Goal: Task Accomplishment & Management: Complete application form

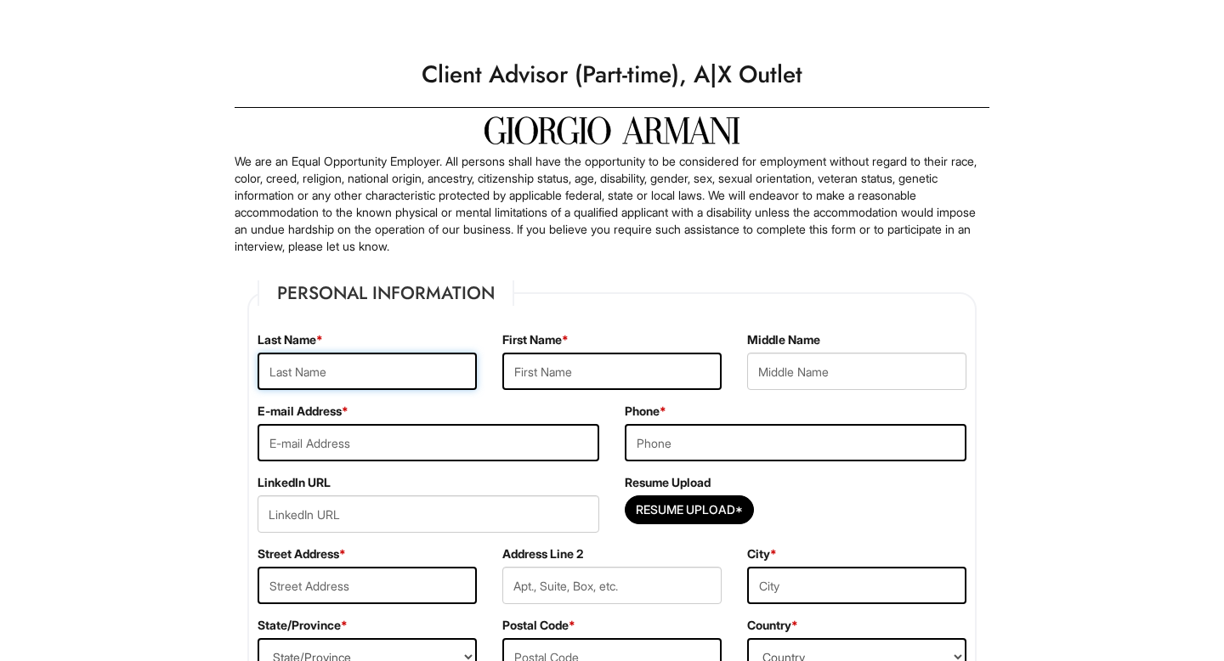
click at [412, 371] on input "text" at bounding box center [367, 371] width 219 height 37
click at [672, 508] on input "Resume Upload*" at bounding box center [690, 509] width 128 height 27
type input "C:\fakepath\[PERSON_NAME] Resume [DATE].pdf"
click at [394, 364] on input "text" at bounding box center [367, 371] width 219 height 37
type input "[PERSON_NAME]"
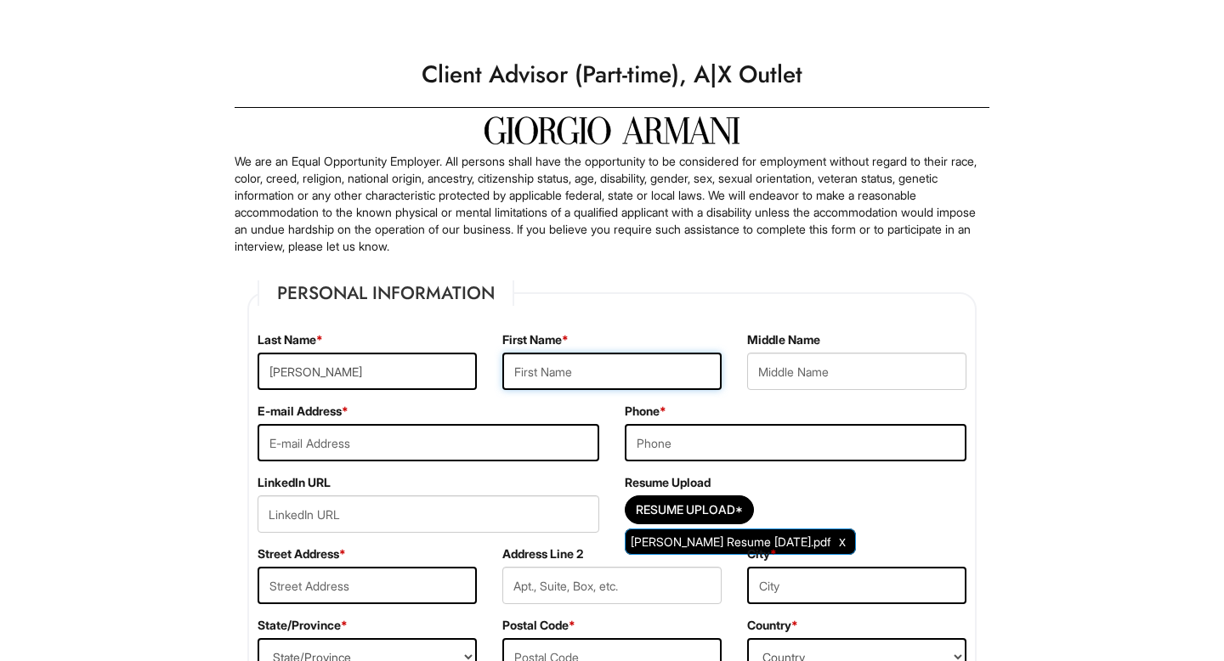
click at [543, 370] on input "text" at bounding box center [611, 371] width 219 height 37
type input "[PERSON_NAME]"
click at [352, 437] on input "email" at bounding box center [429, 442] width 342 height 37
type input "[EMAIL_ADDRESS][DOMAIN_NAME]"
click at [655, 443] on input "tel" at bounding box center [796, 442] width 342 height 37
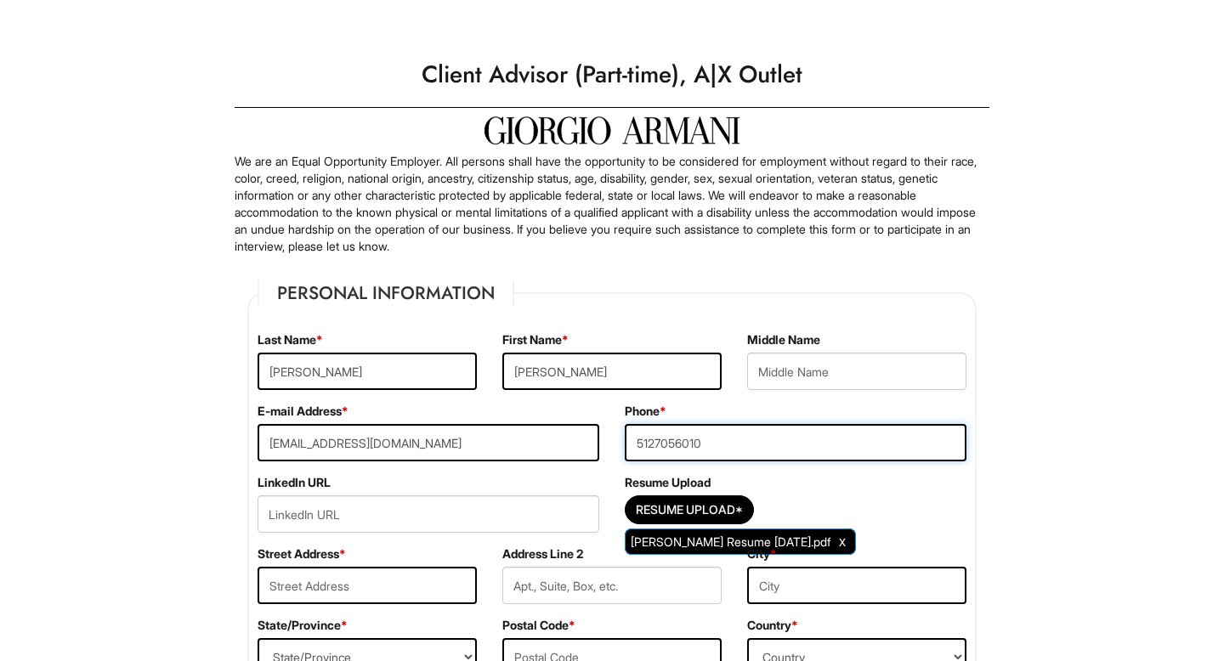
type input "5127056010"
click at [451, 504] on input "url" at bounding box center [429, 514] width 342 height 37
paste input "Lo ip dolorsita cons Adipisc Elitse Doeiusmodte, inc utla et dolo ma a enimadm …"
type input "Lo ip dolorsita cons Adipisc Elitse Doeiusmodte, inc utla et dolo ma a enimadm …"
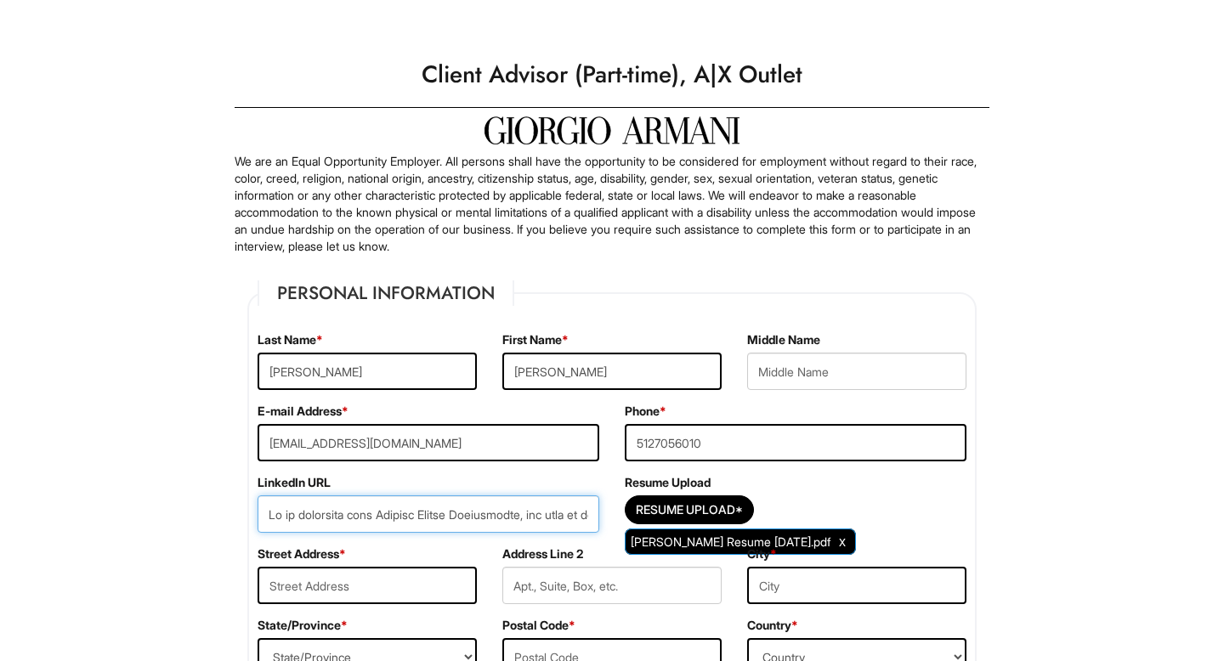
scroll to position [0, 11133]
click at [451, 504] on input "url" at bounding box center [429, 514] width 342 height 37
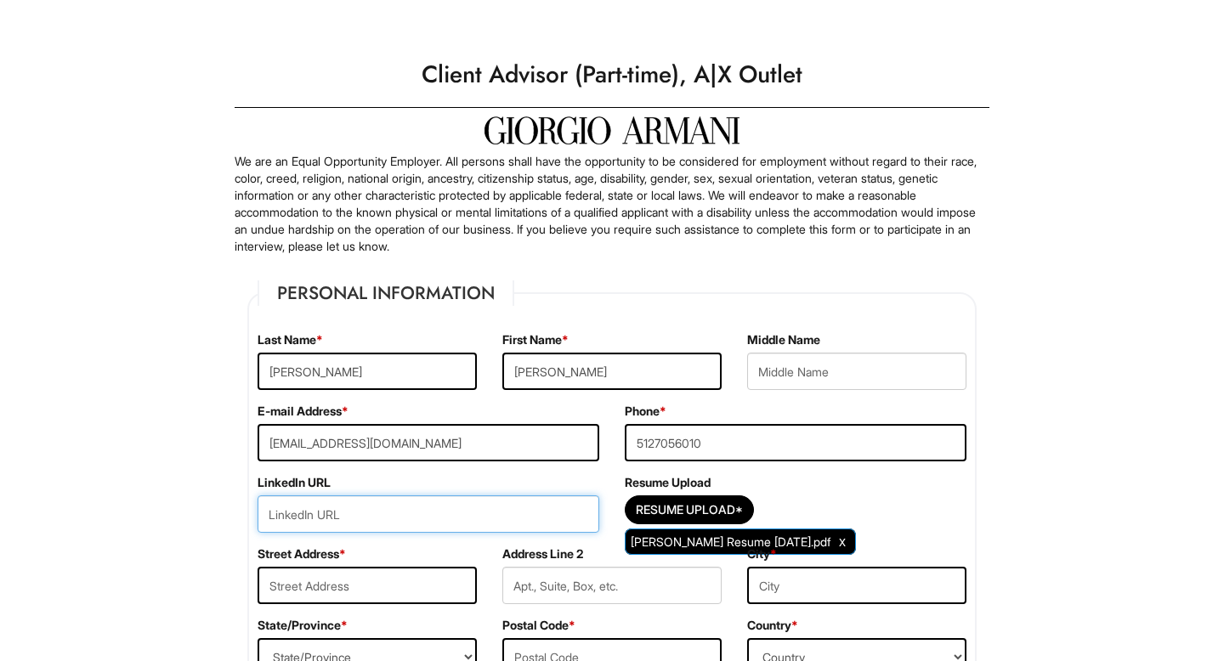
click at [433, 522] on input "url" at bounding box center [429, 514] width 342 height 37
paste input "[URL][DOMAIN_NAME]"
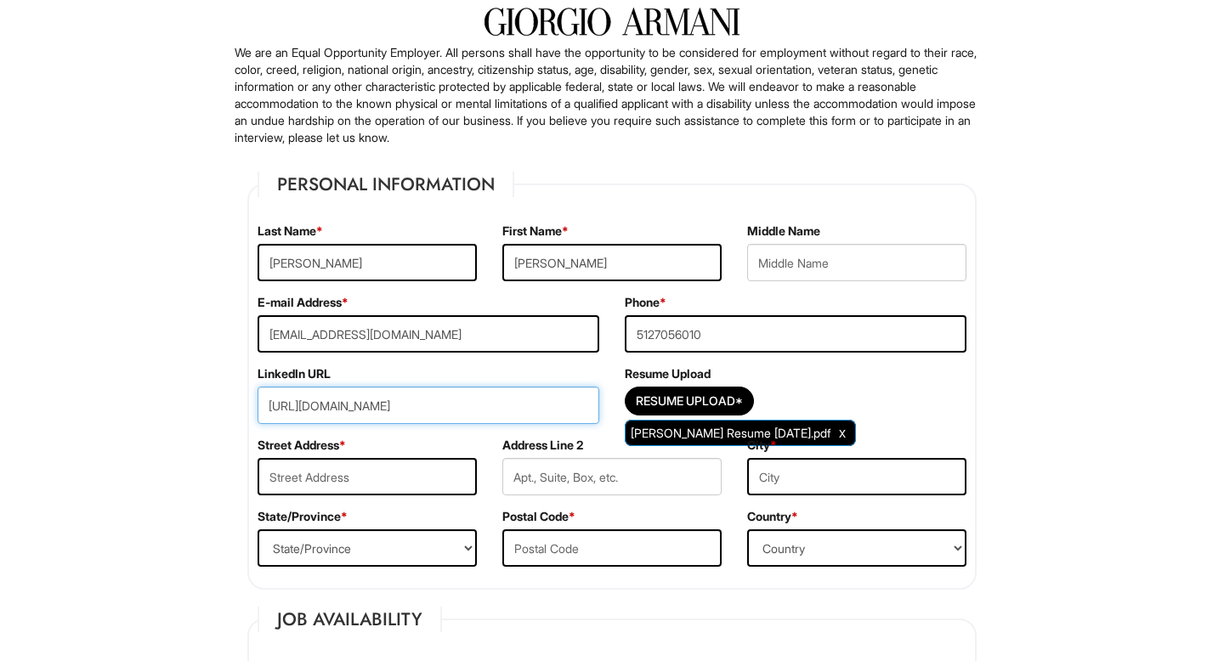
scroll to position [150, 0]
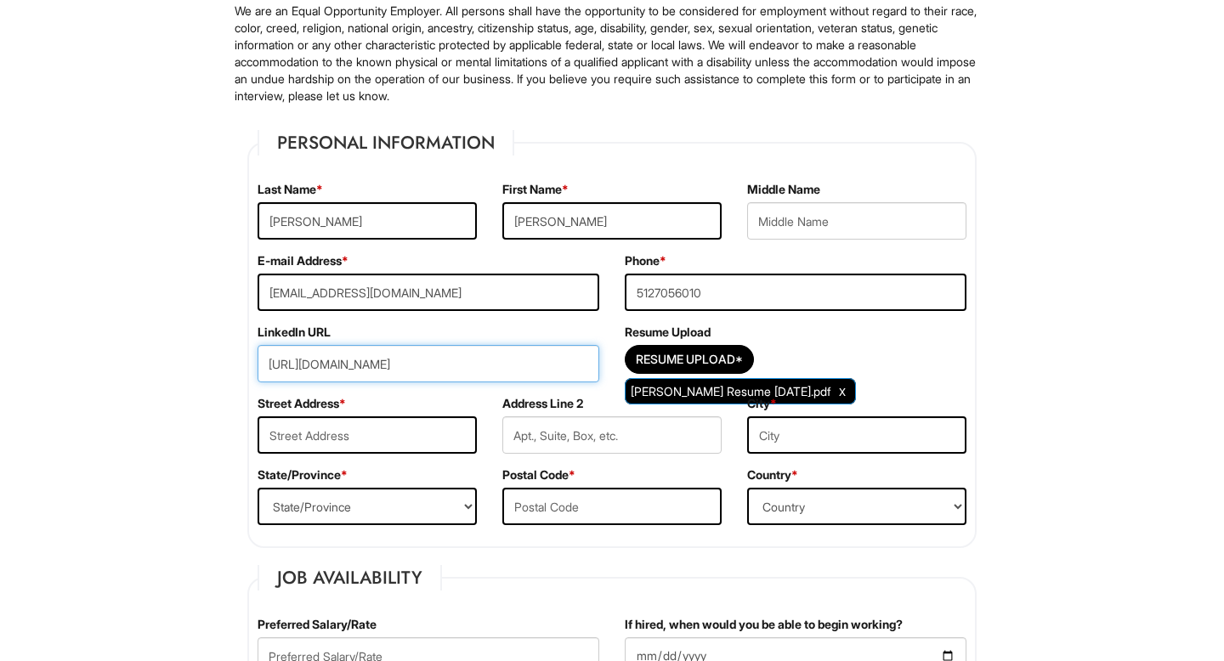
type input "[URL][DOMAIN_NAME]"
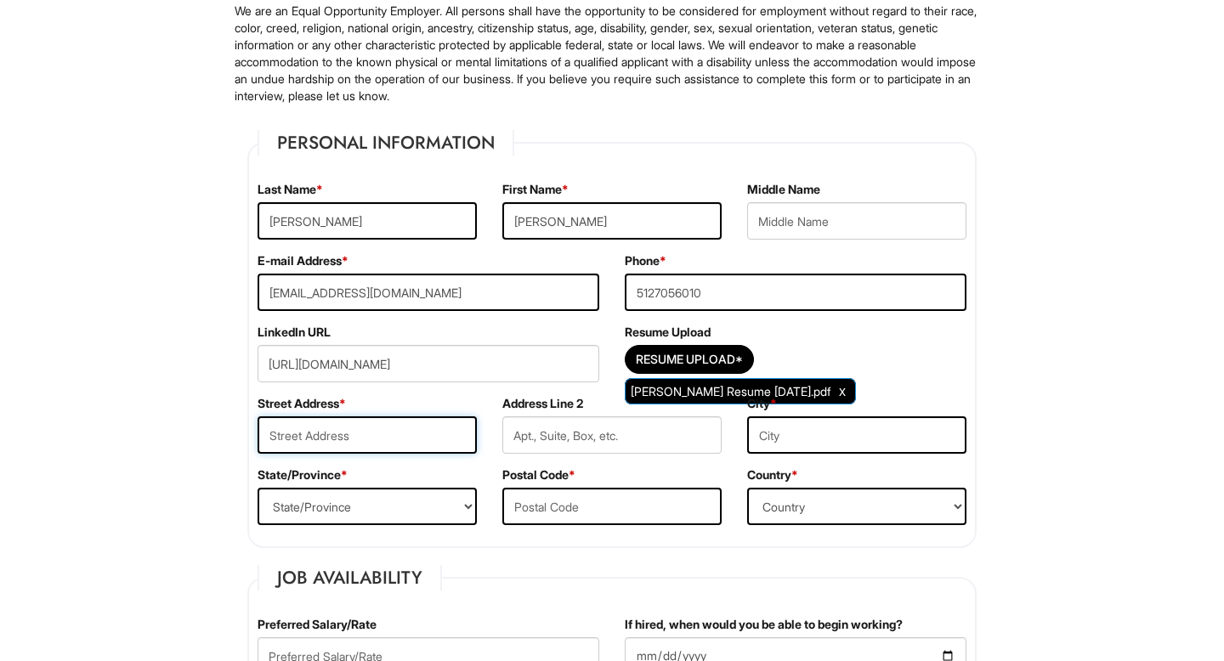
click at [370, 434] on input "text" at bounding box center [367, 435] width 219 height 37
type input "[STREET_ADDRESS]"
click at [796, 444] on input "text" at bounding box center [856, 435] width 219 height 37
type input "[GEOGRAPHIC_DATA]"
click at [374, 502] on select "State/Province [US_STATE] [US_STATE] [US_STATE] [US_STATE] [US_STATE] [US_STATE…" at bounding box center [367, 506] width 219 height 37
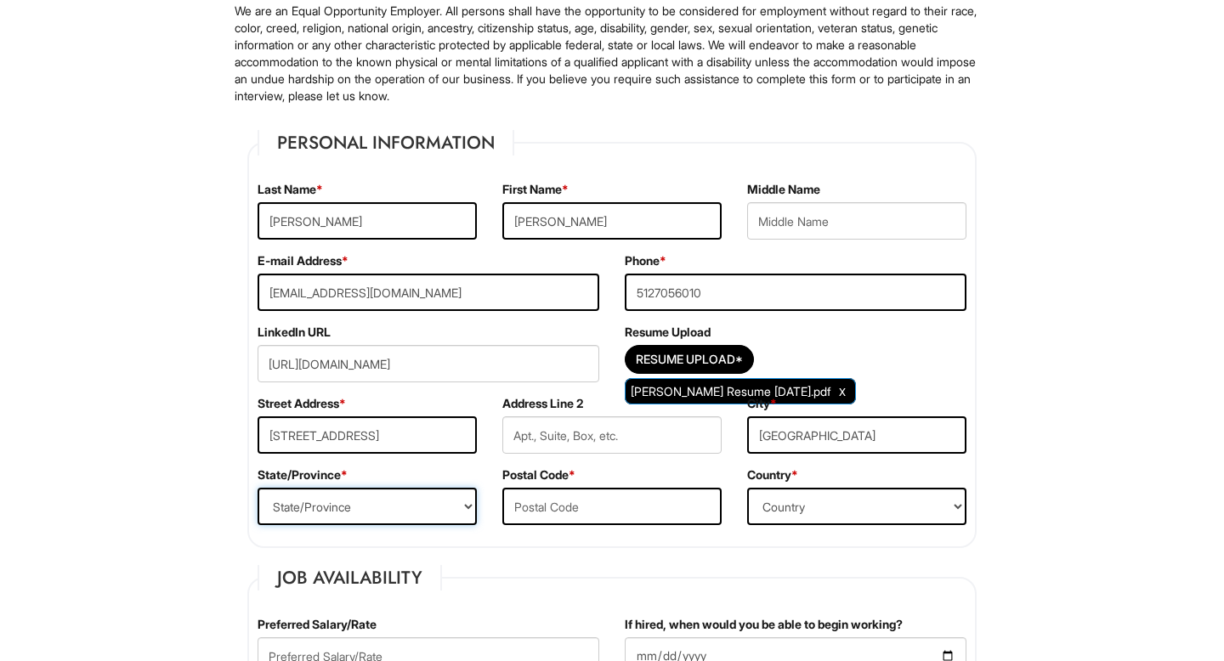
select select "CA"
click at [629, 510] on input "text" at bounding box center [611, 506] width 219 height 37
type input "92109"
click at [861, 508] on select "Country [GEOGRAPHIC_DATA] [GEOGRAPHIC_DATA] [GEOGRAPHIC_DATA] [US_STATE] [GEOGR…" at bounding box center [856, 506] width 219 height 37
select select "[GEOGRAPHIC_DATA]"
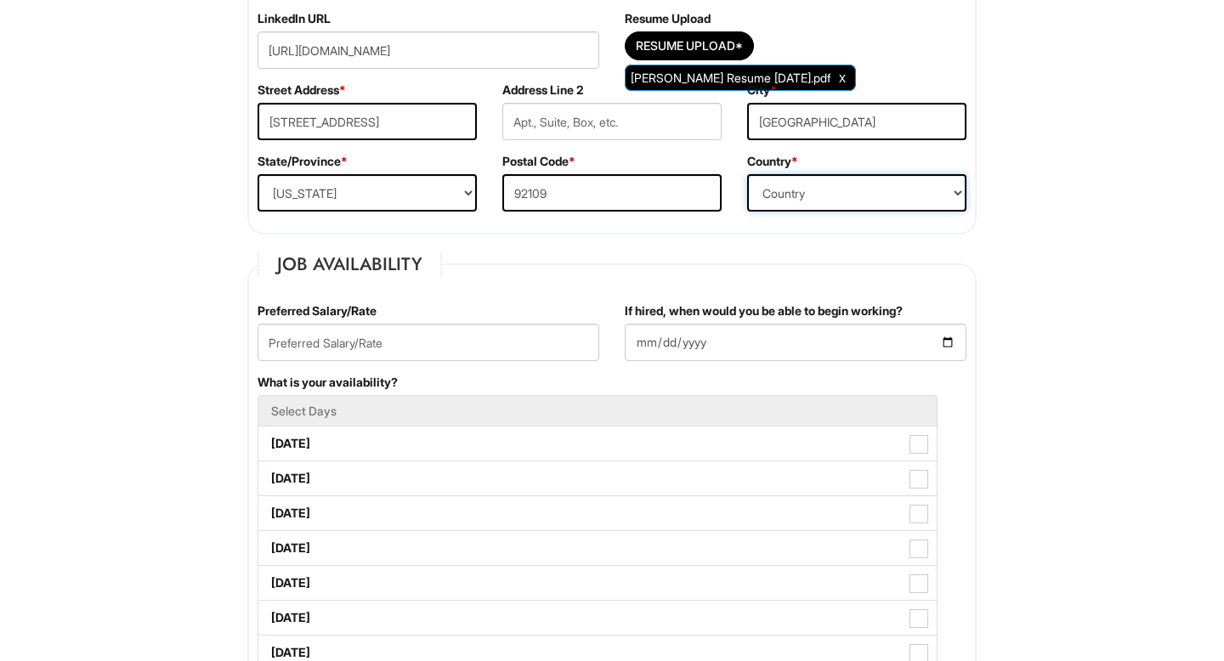
scroll to position [467, 0]
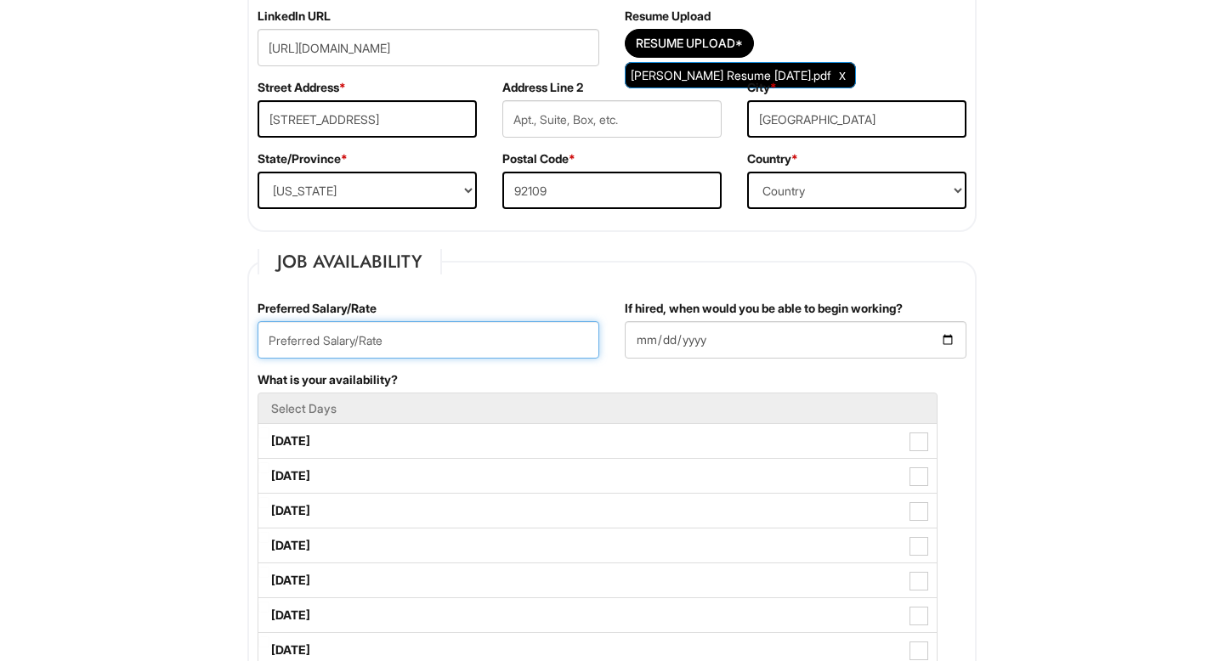
click at [428, 342] on input "text" at bounding box center [429, 339] width 342 height 37
type input "20/hr"
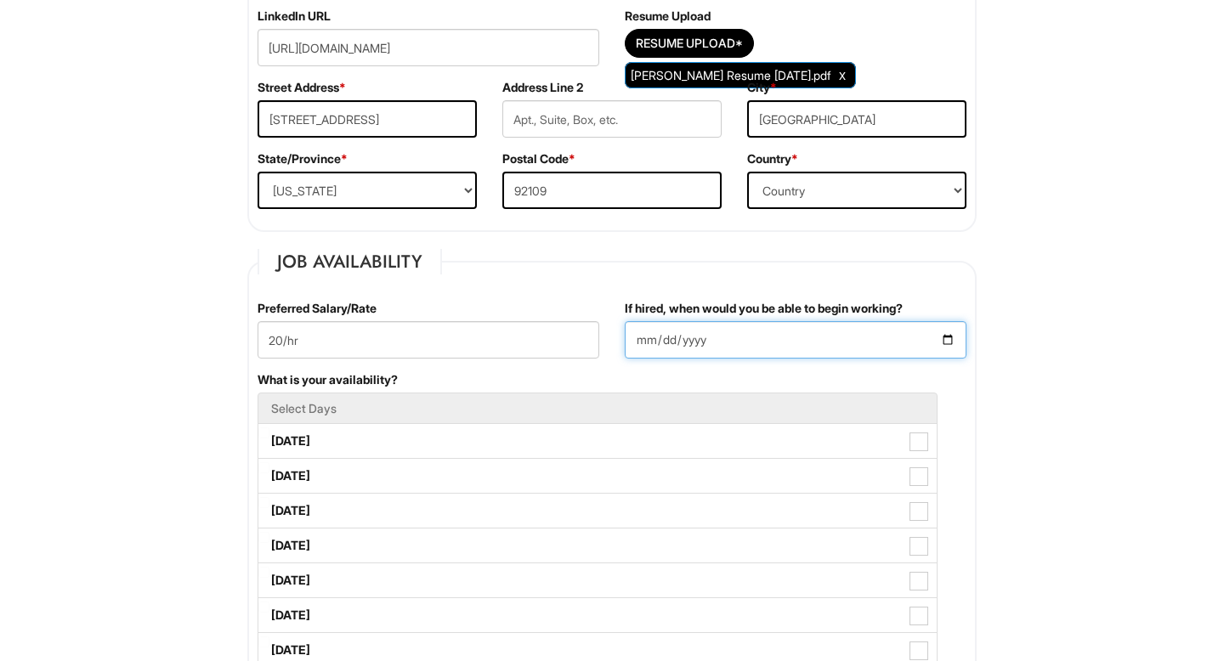
click at [785, 343] on input "If hired, when would you be able to begin working?" at bounding box center [796, 339] width 342 height 37
click at [947, 347] on input "If hired, when would you be able to begin working?" at bounding box center [796, 339] width 342 height 37
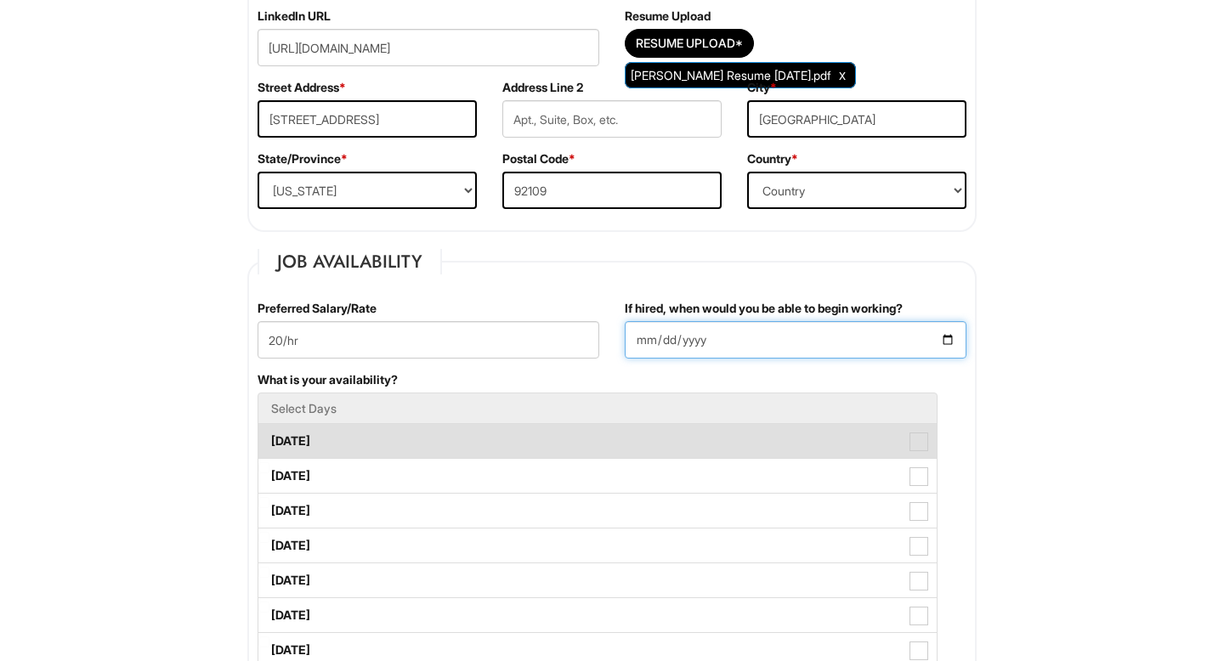
type input "[DATE]"
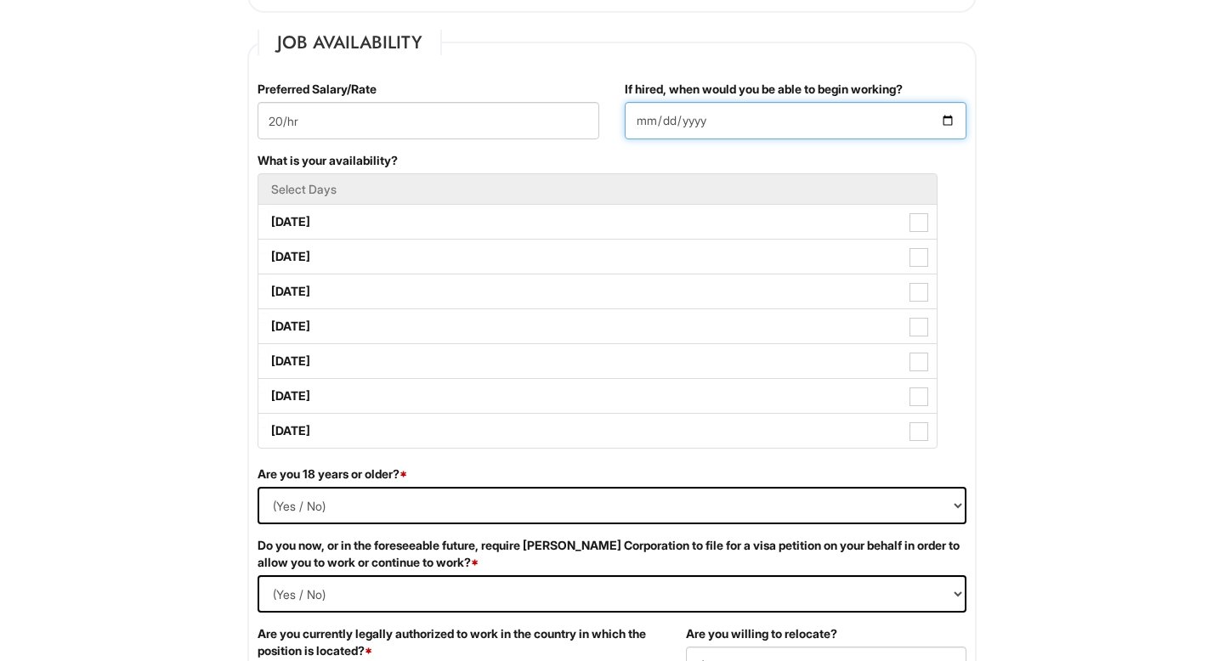
scroll to position [711, 0]
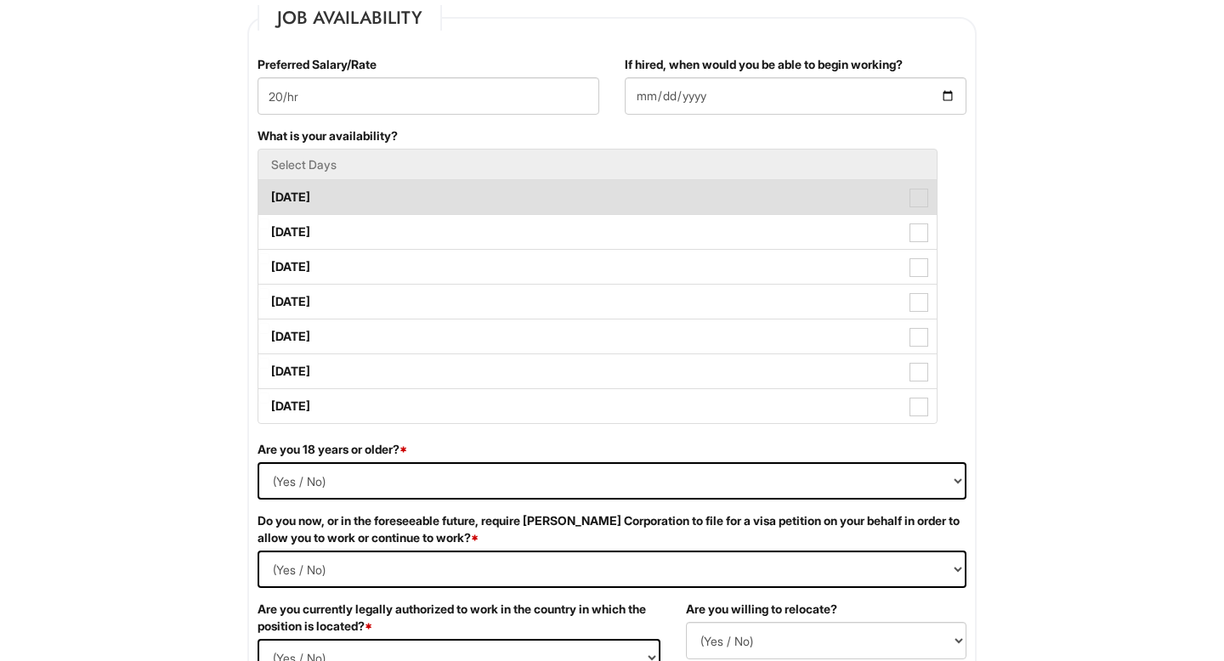
click at [506, 194] on label "[DATE]" at bounding box center [597, 197] width 678 height 34
click at [269, 194] on Available_Monday "[DATE]" at bounding box center [263, 189] width 11 height 11
checkbox Available_Monday "true"
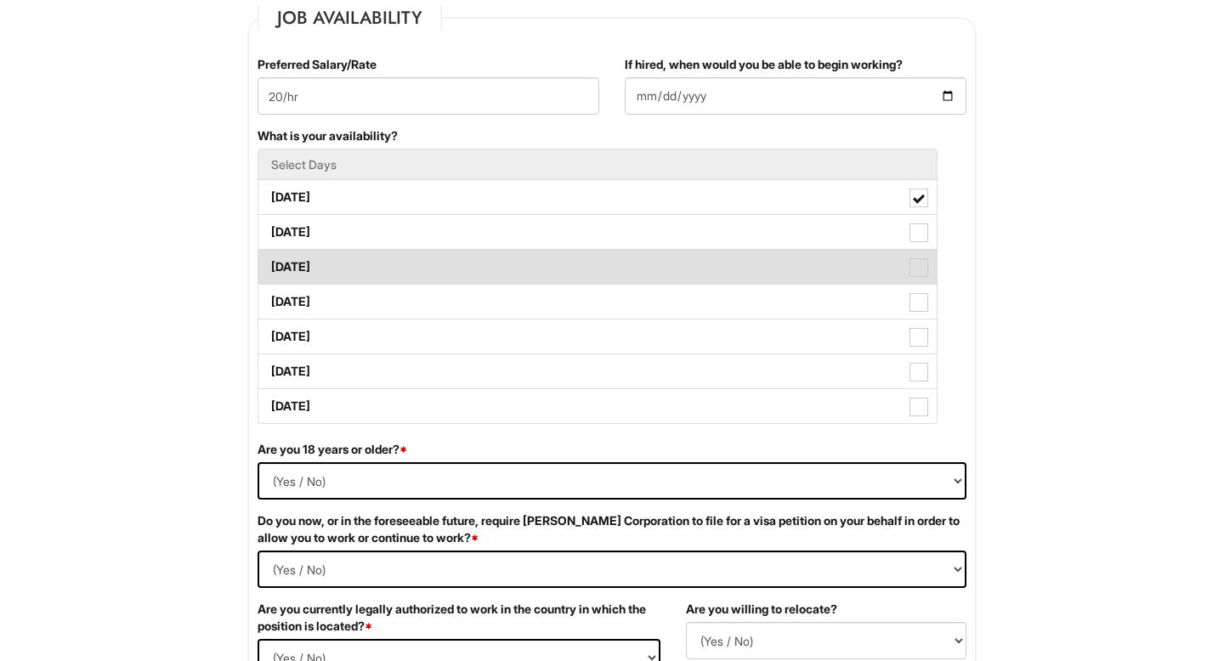
click at [502, 262] on label "[DATE]" at bounding box center [597, 267] width 678 height 34
click at [269, 262] on Available_Wednesday "[DATE]" at bounding box center [263, 258] width 11 height 11
checkbox Available_Wednesday "true"
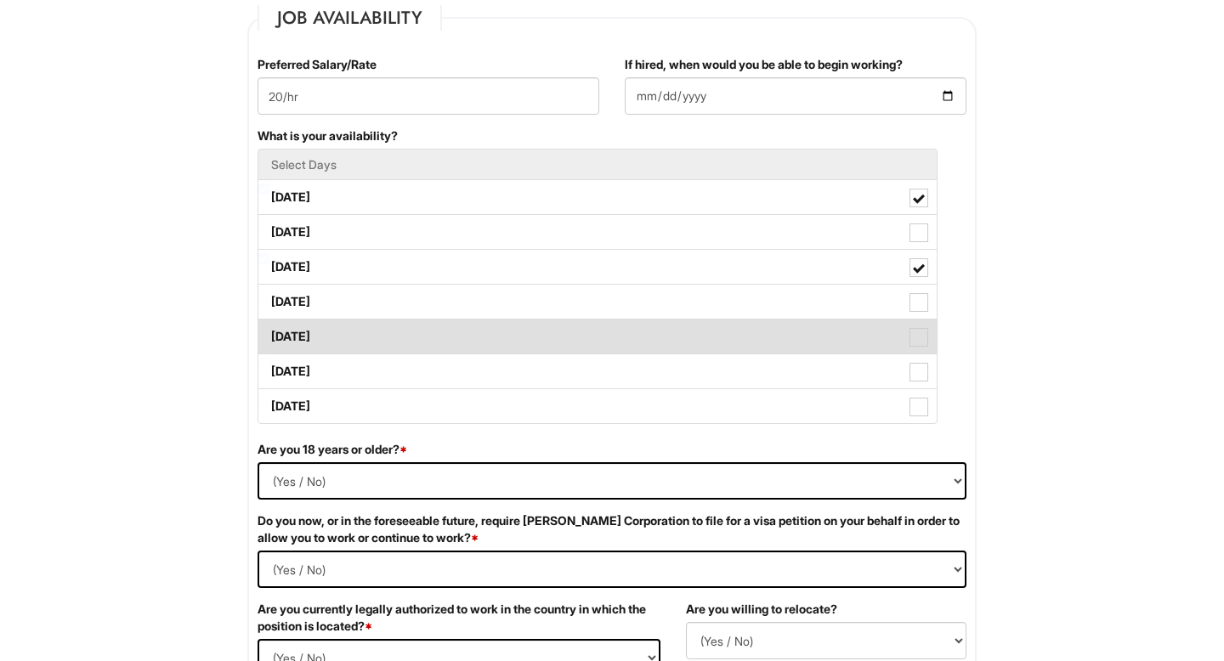
click at [490, 337] on label "[DATE]" at bounding box center [597, 337] width 678 height 34
click at [269, 334] on Available_Friday "[DATE]" at bounding box center [263, 328] width 11 height 11
checkbox Available_Friday "true"
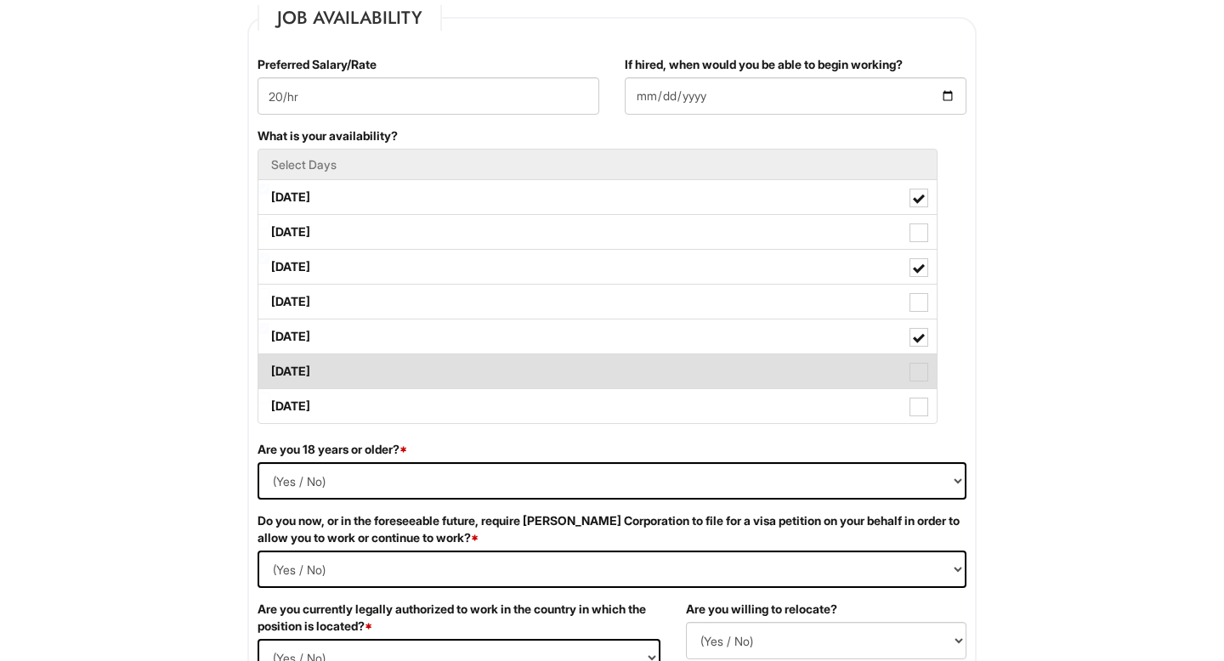
click at [491, 371] on label "[DATE]" at bounding box center [597, 371] width 678 height 34
click at [269, 369] on Available_Saturday "[DATE]" at bounding box center [263, 363] width 11 height 11
checkbox Available_Saturday "true"
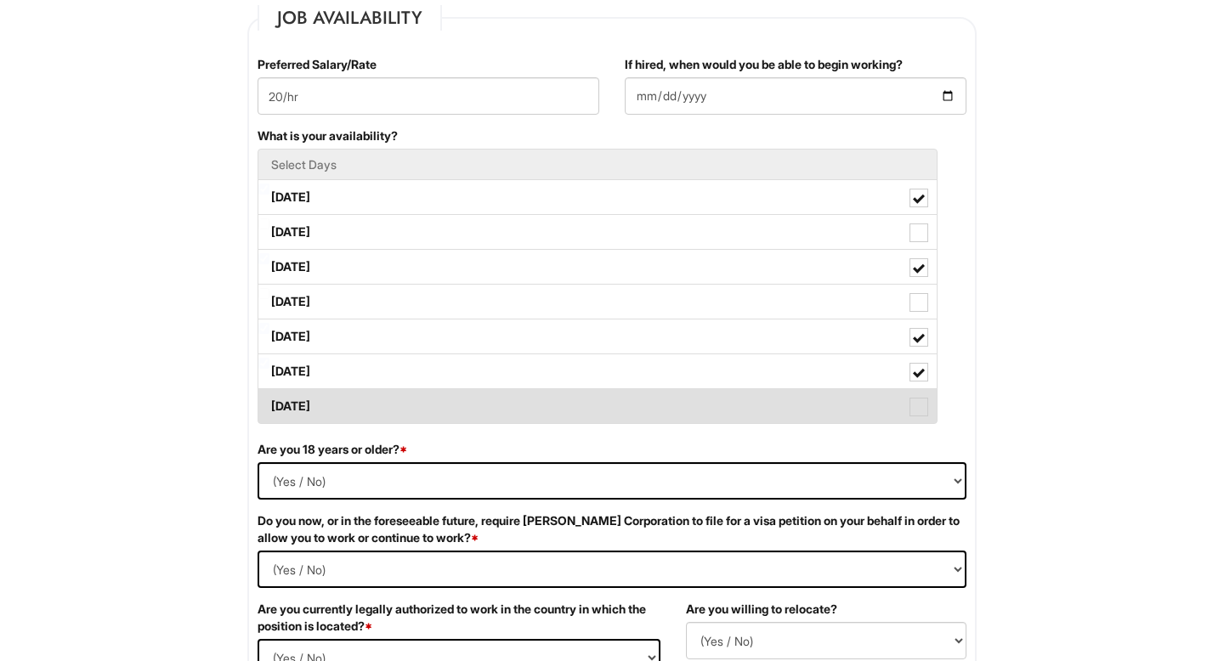
click at [480, 422] on label "[DATE]" at bounding box center [597, 406] width 678 height 34
click at [269, 404] on Available_Sunday "[DATE]" at bounding box center [263, 398] width 11 height 11
checkbox Available_Sunday "true"
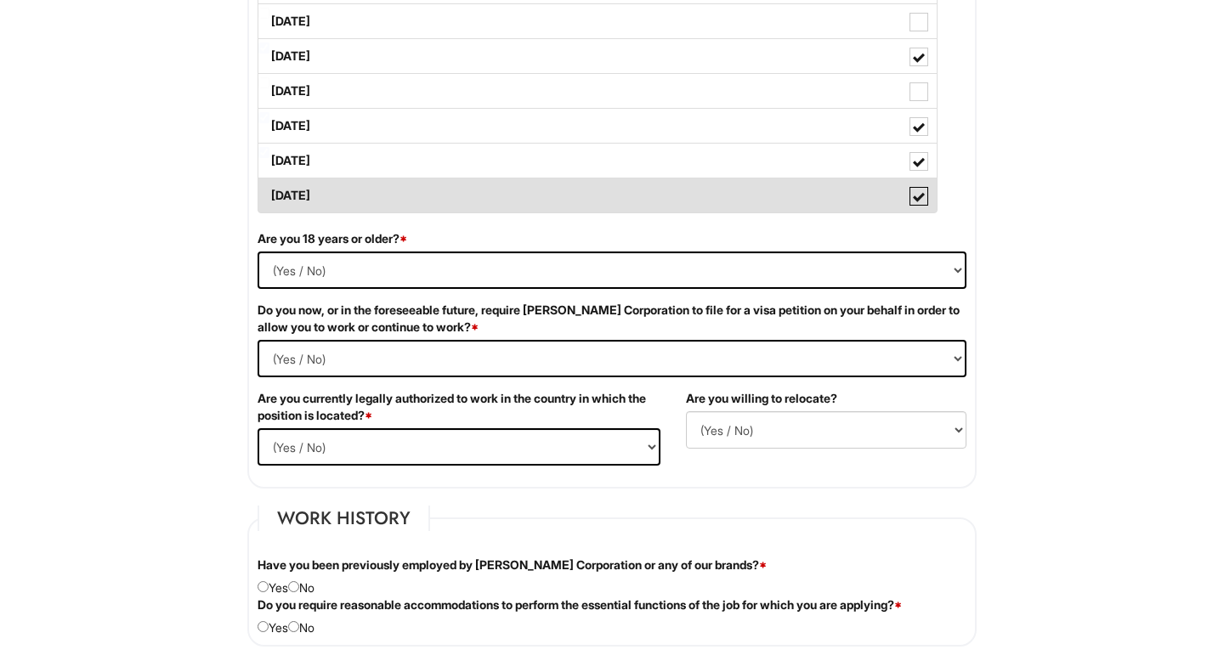
scroll to position [925, 0]
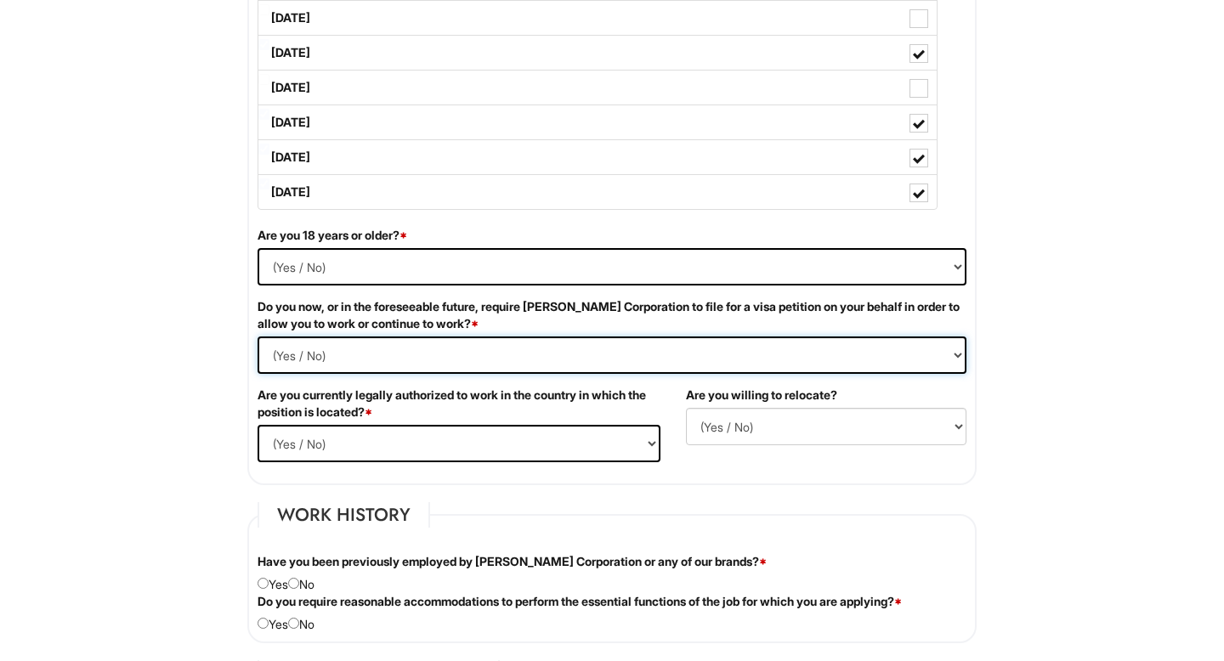
click at [464, 358] on Required "(Yes / No) Yes No" at bounding box center [612, 355] width 709 height 37
select Required "No"
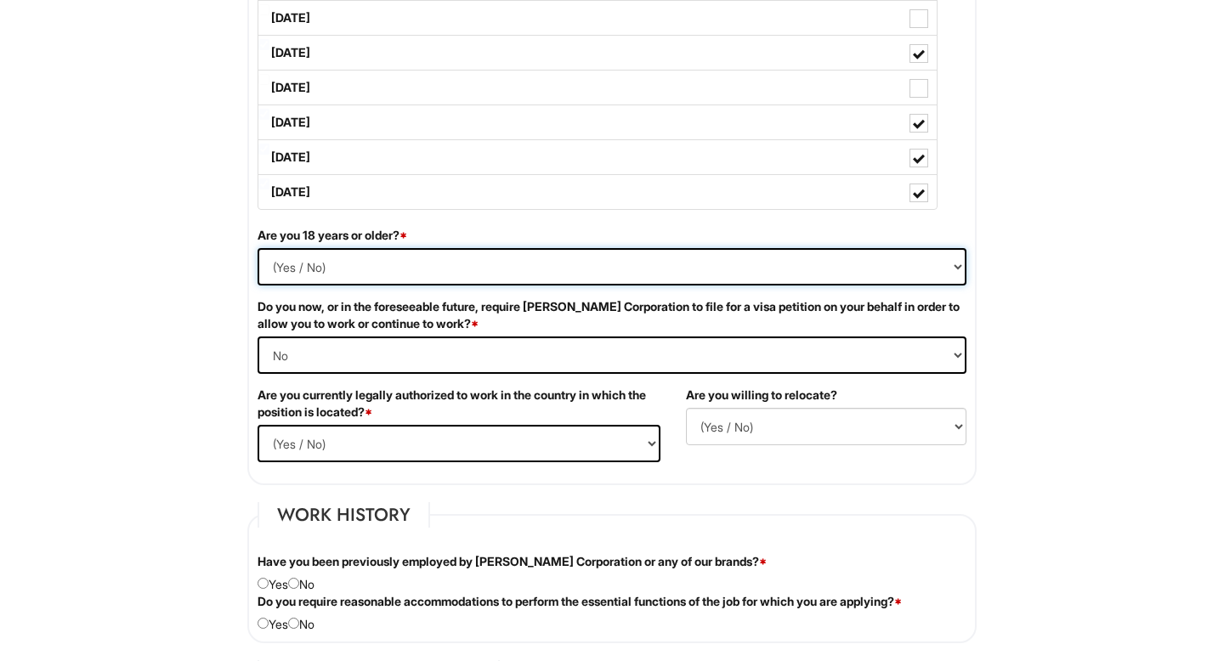
click at [423, 263] on select "(Yes / No) Yes No" at bounding box center [612, 266] width 709 height 37
select select "Yes"
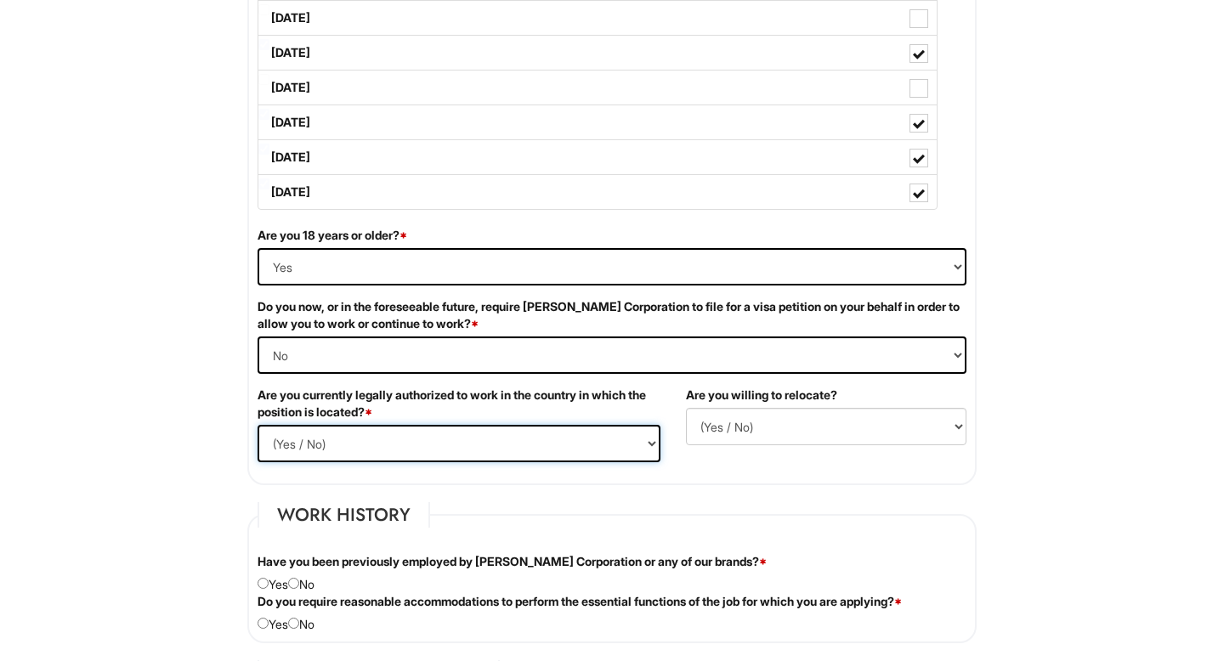
click at [424, 433] on select "(Yes / No) Yes No" at bounding box center [459, 443] width 403 height 37
select select "Yes"
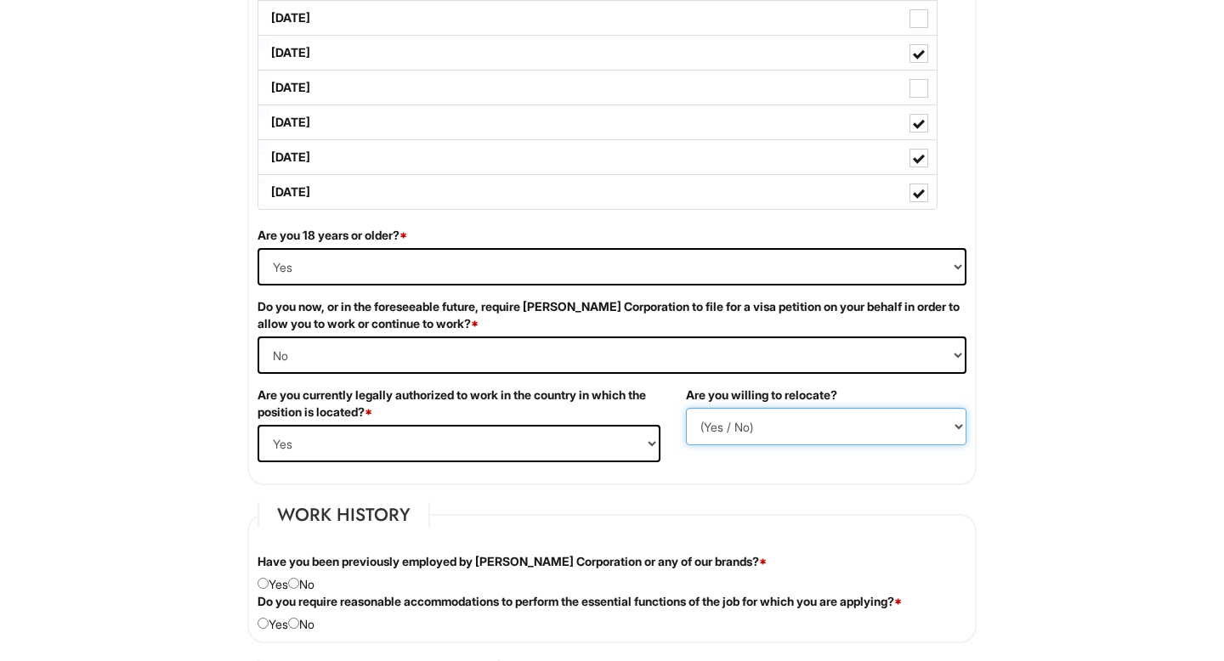
click at [876, 435] on select "(Yes / No) No Yes" at bounding box center [826, 426] width 281 height 37
select select "N"
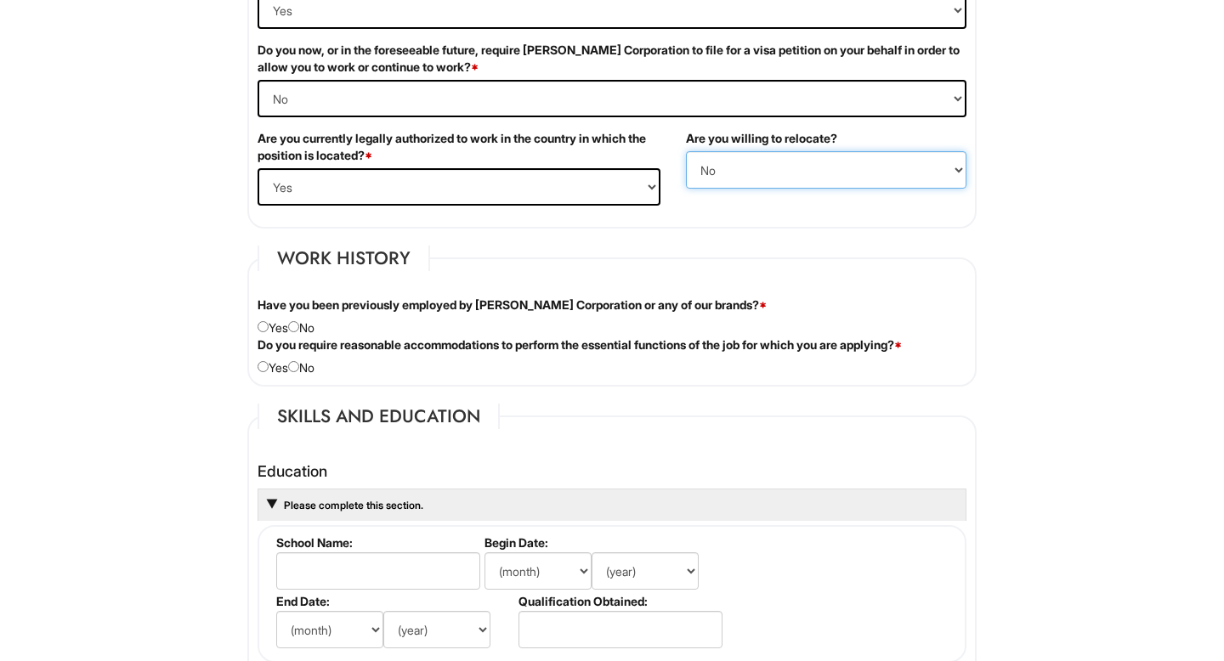
scroll to position [1184, 0]
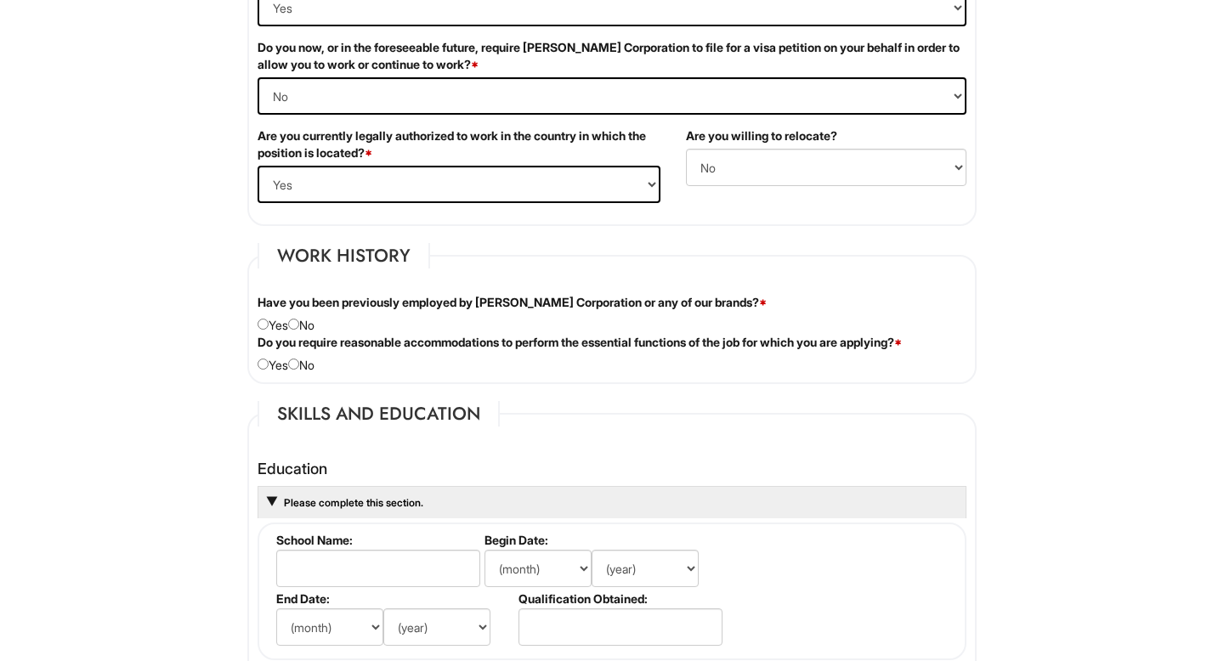
click at [306, 326] on div "Have you been previously employed by [PERSON_NAME] Corporation or any of our br…" at bounding box center [612, 314] width 734 height 40
click at [299, 326] on input "radio" at bounding box center [293, 324] width 11 height 11
radio input "true"
click at [299, 363] on input "radio" at bounding box center [293, 364] width 11 height 11
radio input "true"
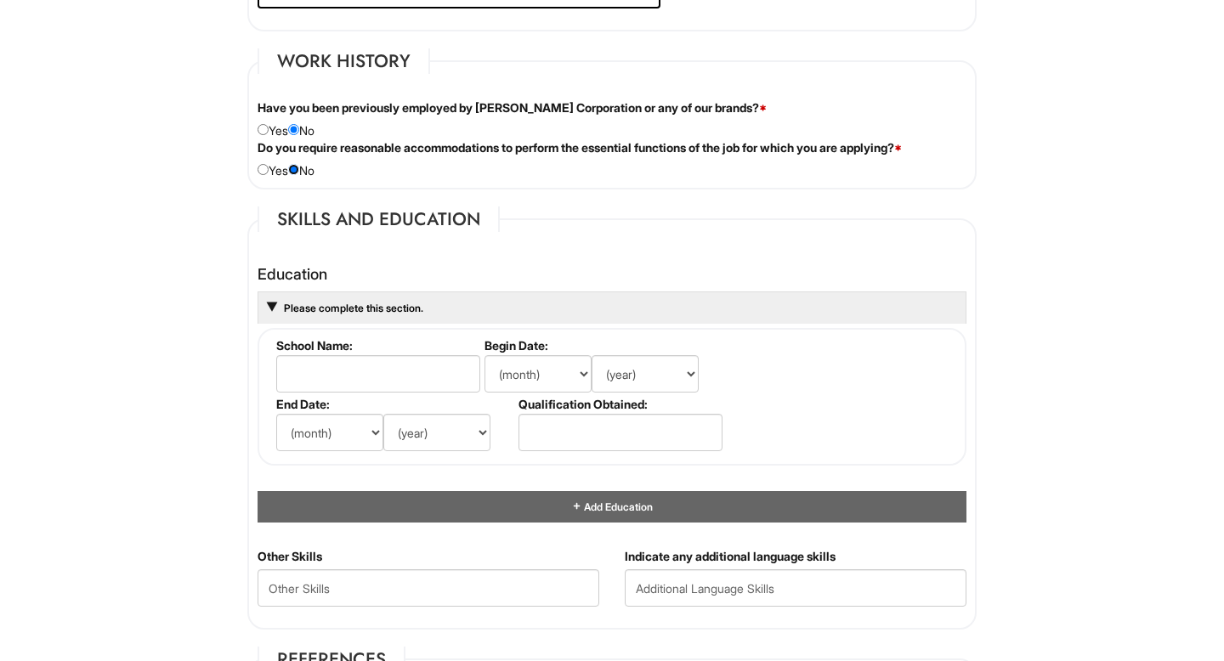
scroll to position [1378, 0]
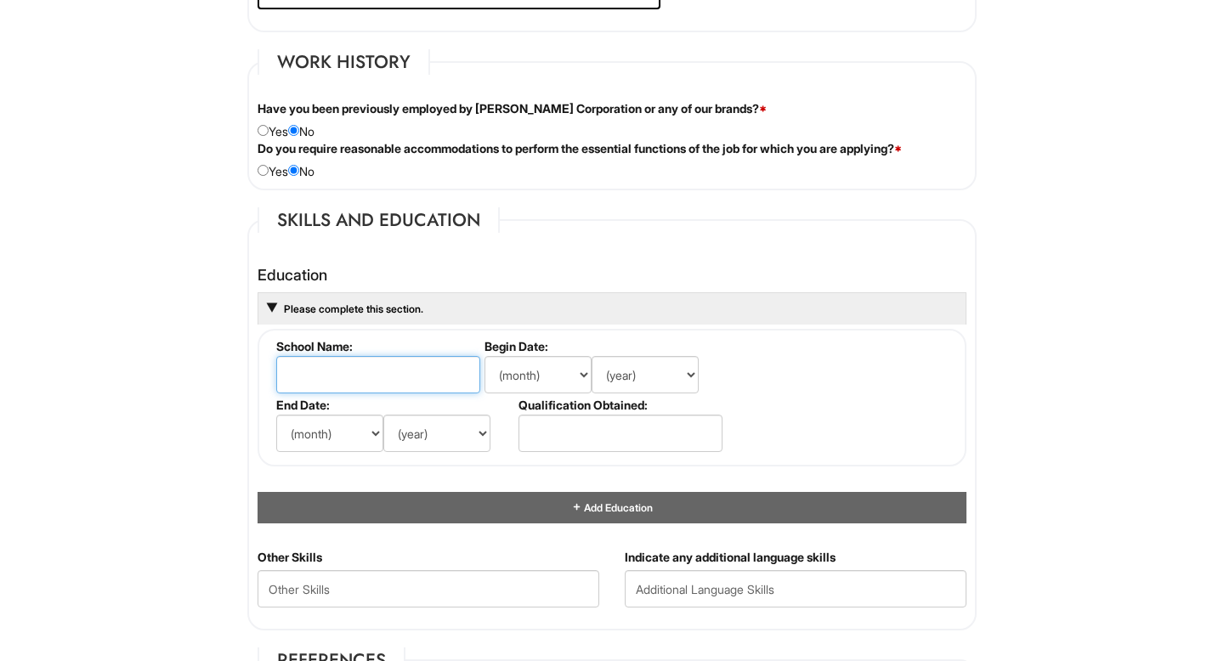
click at [345, 373] on input "text" at bounding box center [378, 374] width 204 height 37
type input "[GEOGRAPHIC_DATA]"
click at [558, 384] on select "(month) Jan Feb Mar Apr May Jun [DATE] Aug Sep Oct Nov Dec" at bounding box center [538, 374] width 107 height 37
select select "8"
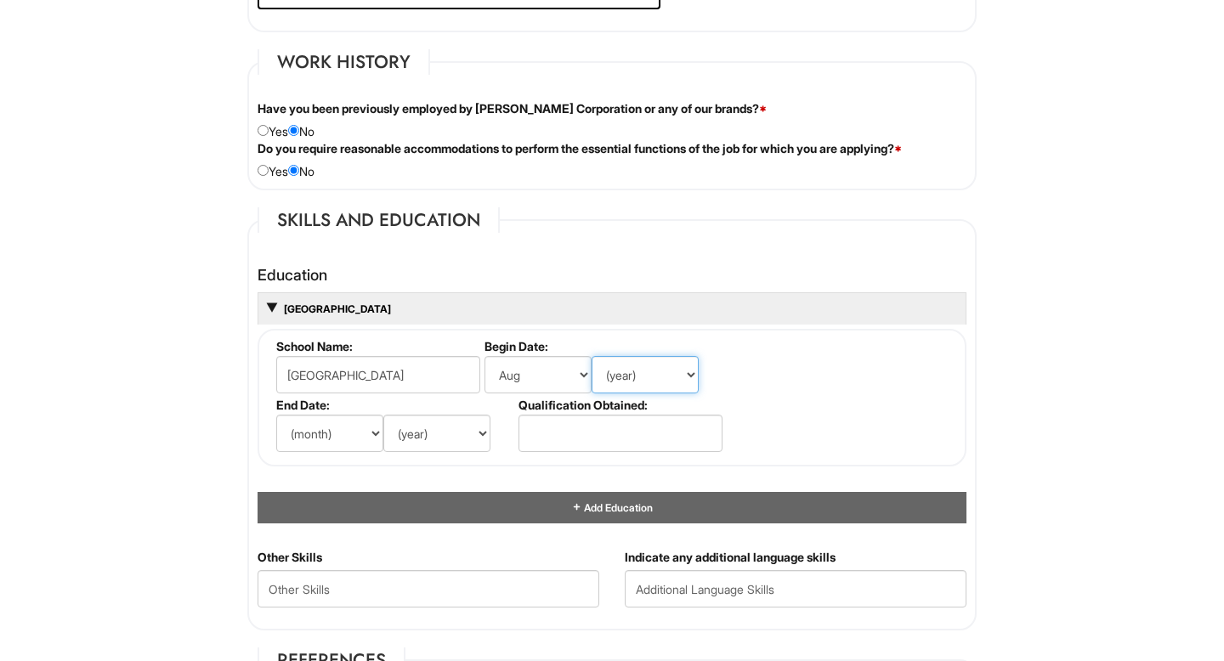
click at [647, 369] on select "(year) 2029 2028 2027 2026 2025 2024 2023 2022 2021 2020 2019 2018 2017 2016 20…" at bounding box center [645, 374] width 107 height 37
select select "2022"
click at [333, 434] on select "(month) Jan Feb Mar Apr May Jun [DATE] Aug Sep Oct Nov Dec" at bounding box center [329, 433] width 107 height 37
select select "5"
click at [450, 434] on select "(year) 2029 2028 2027 2026 2025 2024 2023 2022 2021 2020 2019 2018 2017 2016 20…" at bounding box center [436, 433] width 107 height 37
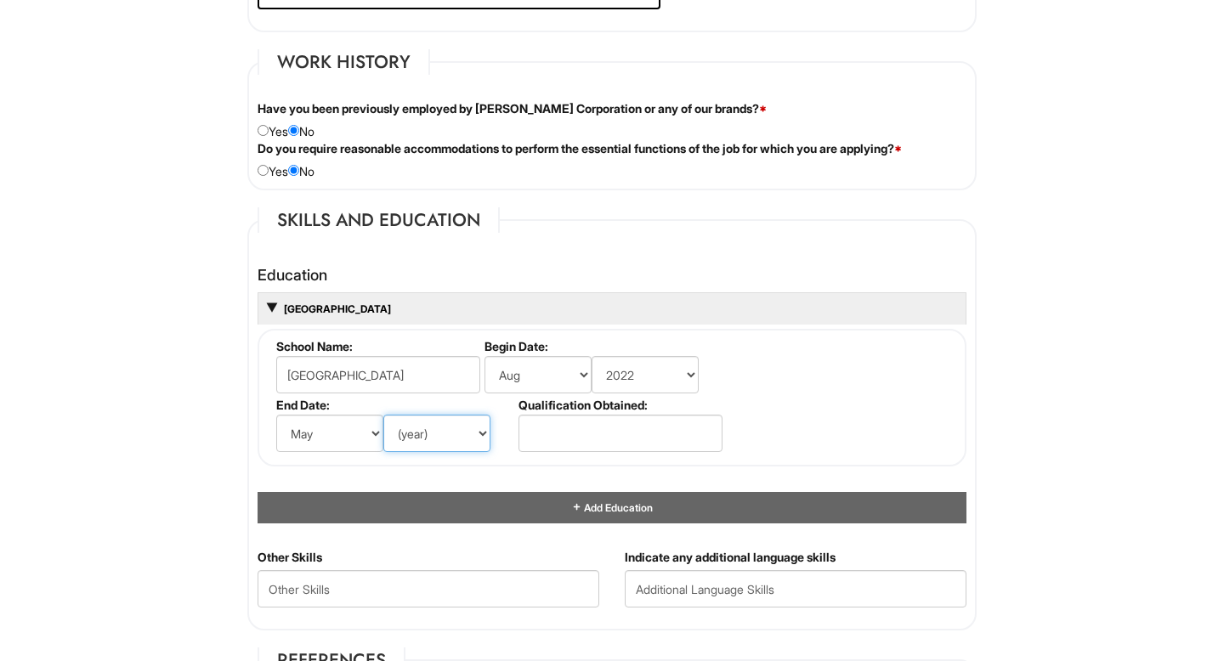
select select "2026"
click at [582, 429] on input "text" at bounding box center [621, 433] width 204 height 37
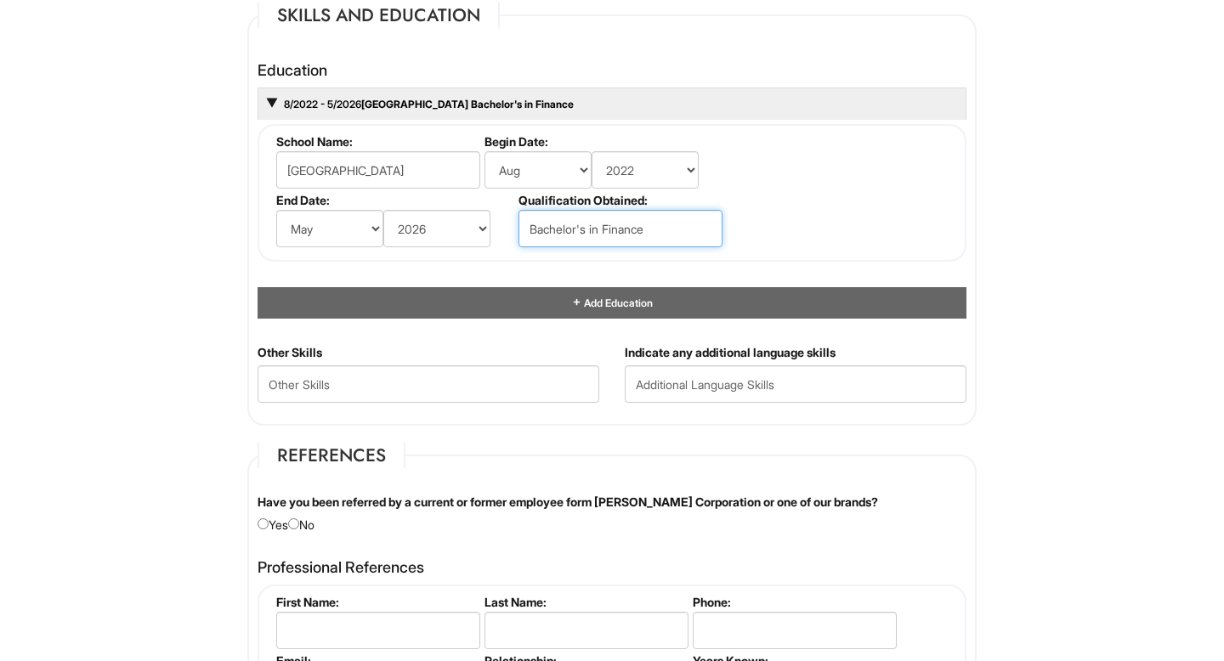
scroll to position [1585, 0]
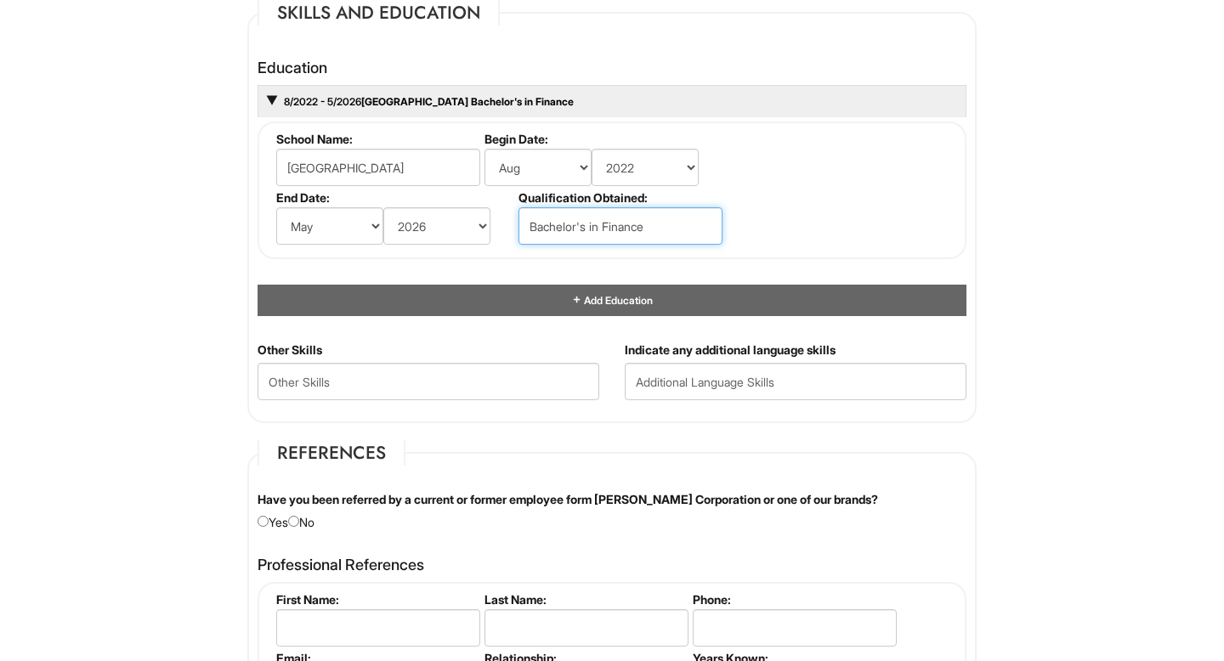
type input "Bachelor's in Finance"
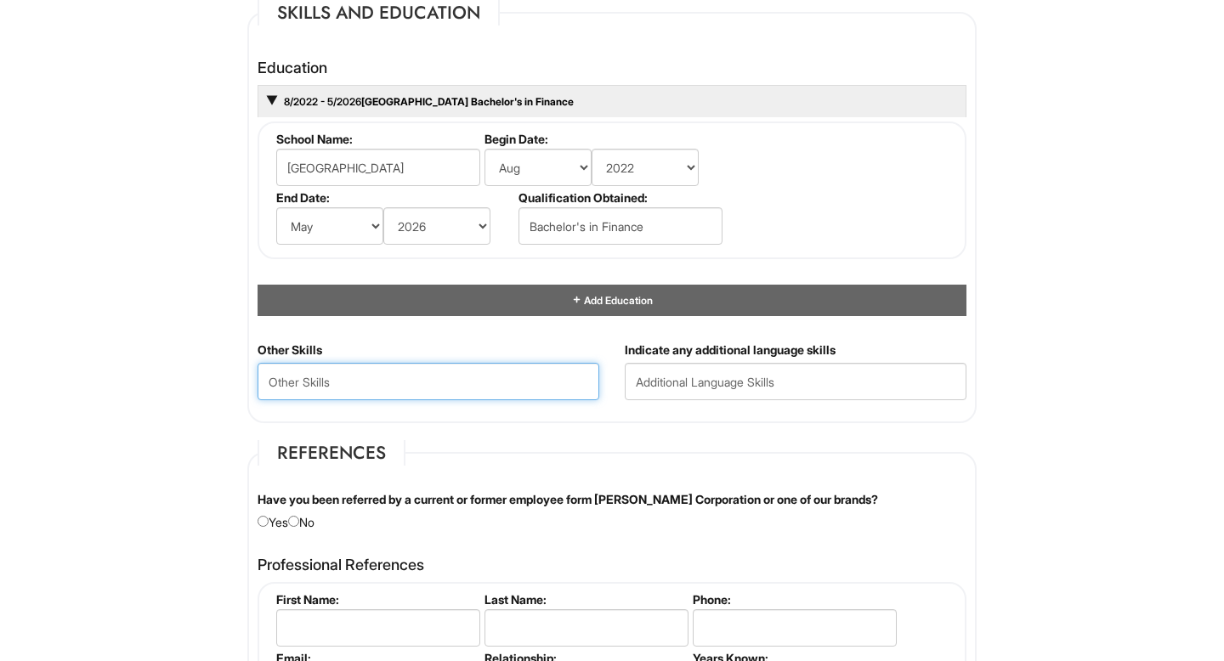
click at [502, 390] on Skills "text" at bounding box center [429, 381] width 342 height 37
type Skills "S"
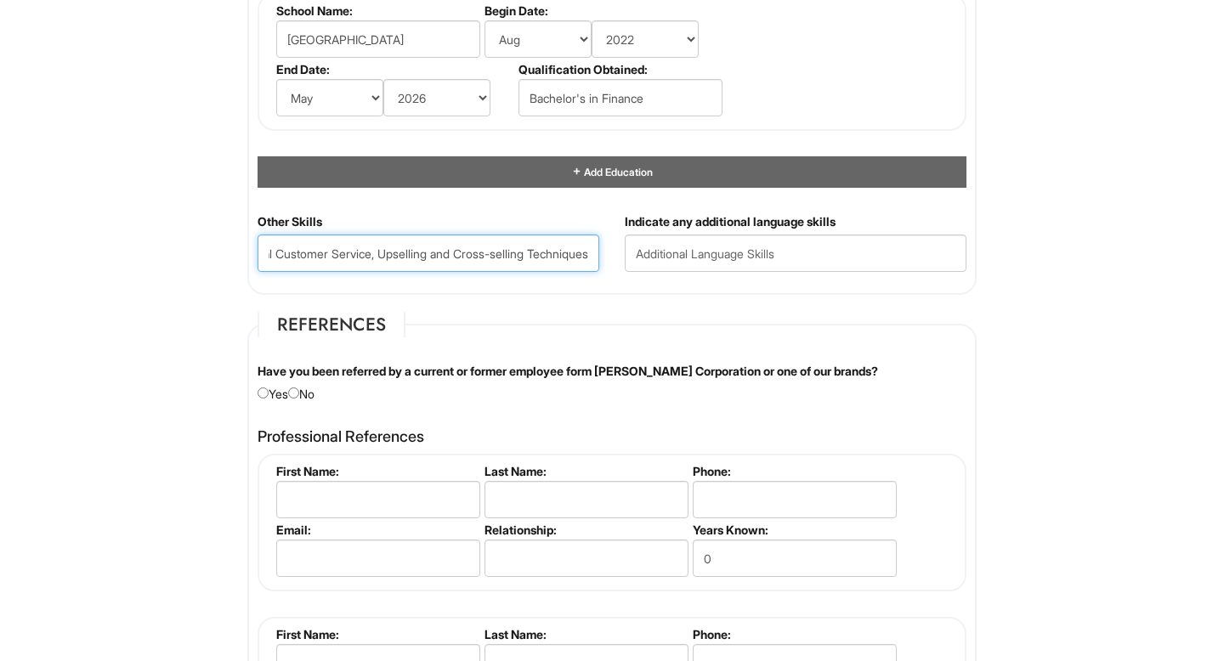
scroll to position [1725, 0]
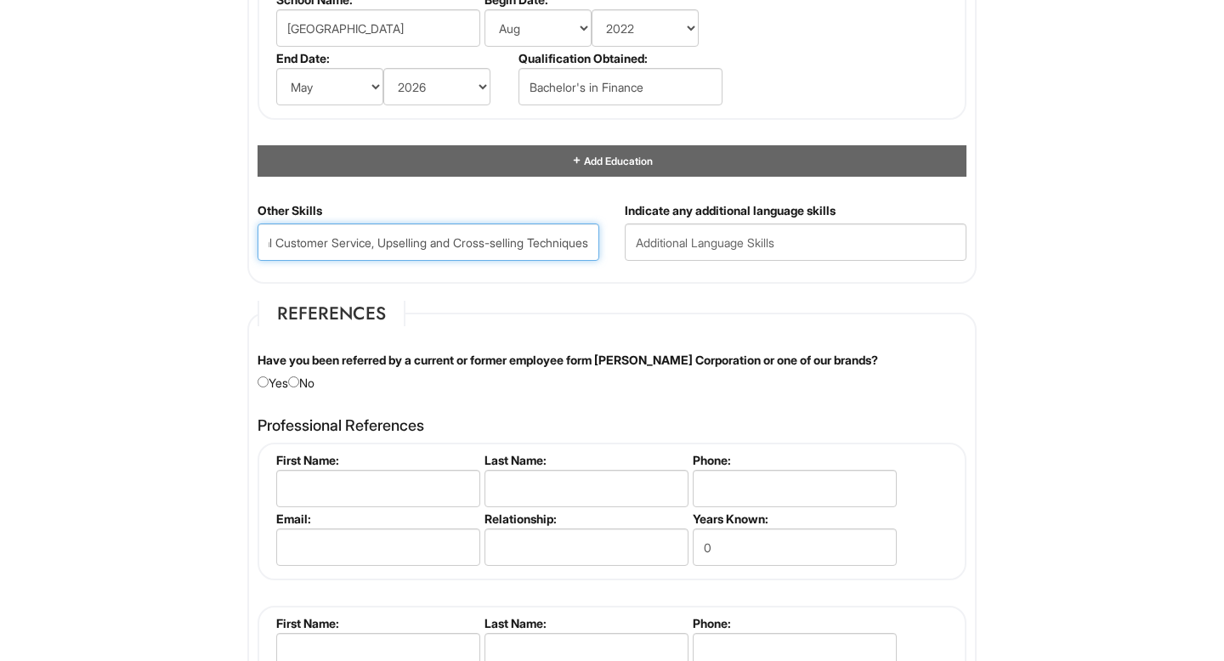
type Skills "Client Relationship Management, Luxury Brand Representation, Merchandising and …"
click at [299, 383] on input "radio" at bounding box center [293, 382] width 11 height 11
radio input "true"
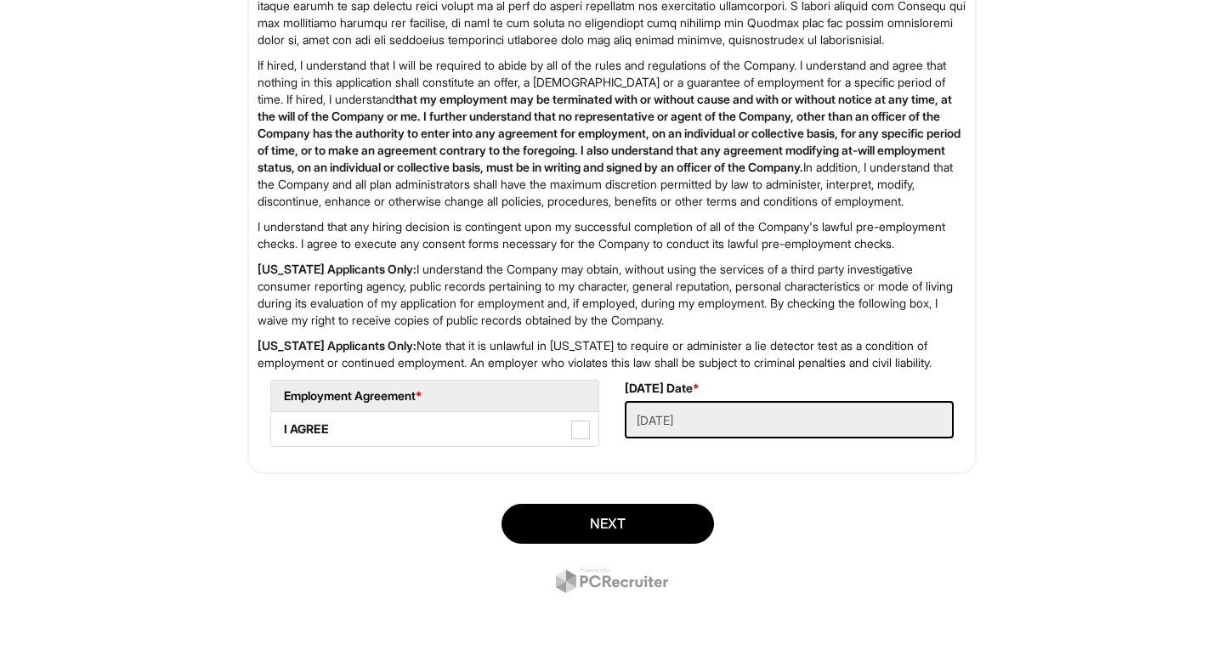
scroll to position [2727, 0]
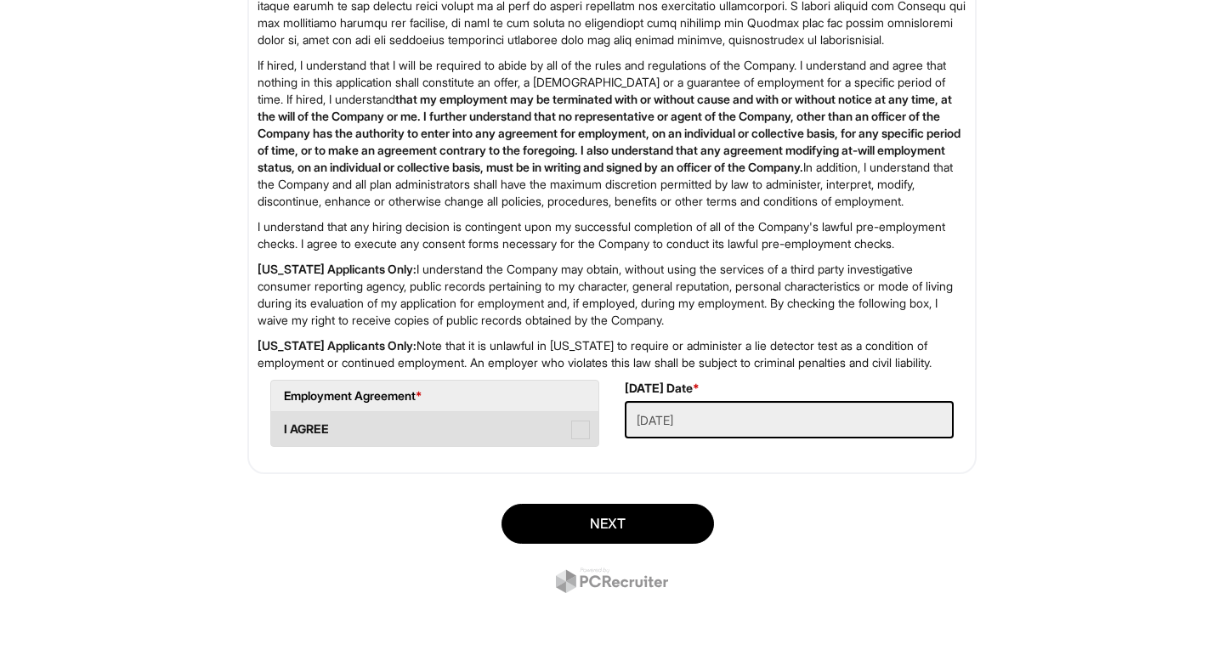
click at [376, 438] on label "I AGREE" at bounding box center [434, 429] width 327 height 34
click at [282, 427] on AGREE "I AGREE" at bounding box center [276, 421] width 11 height 11
checkbox AGREE "true"
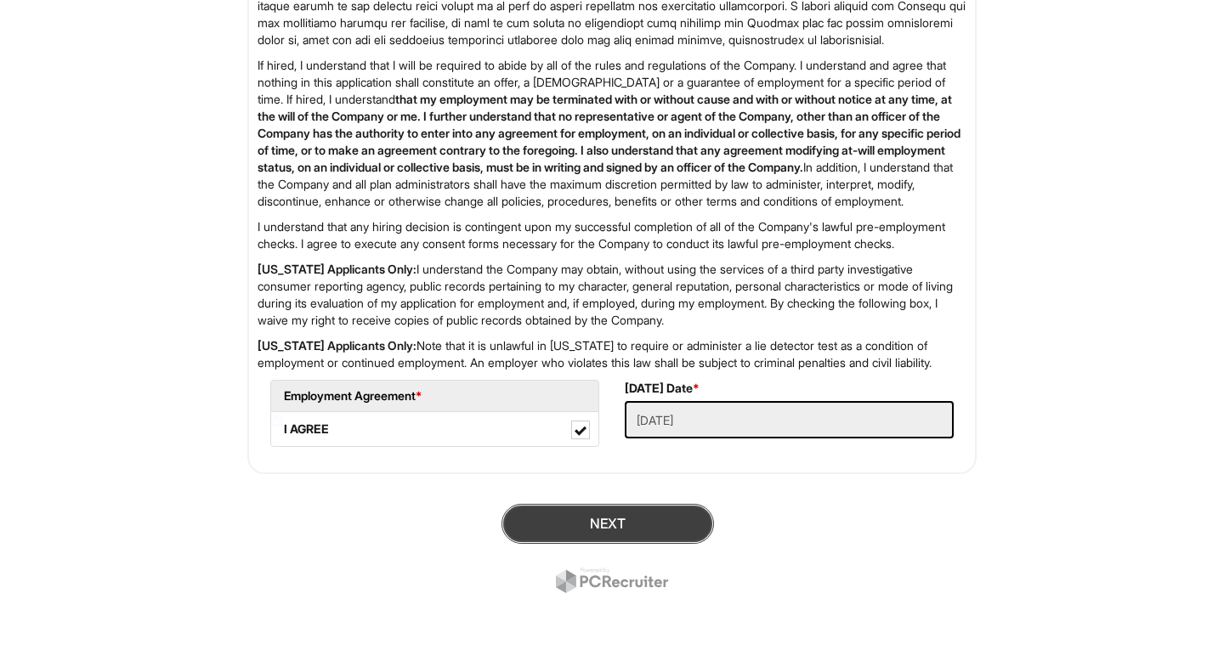
click at [626, 521] on button "Next" at bounding box center [608, 524] width 213 height 40
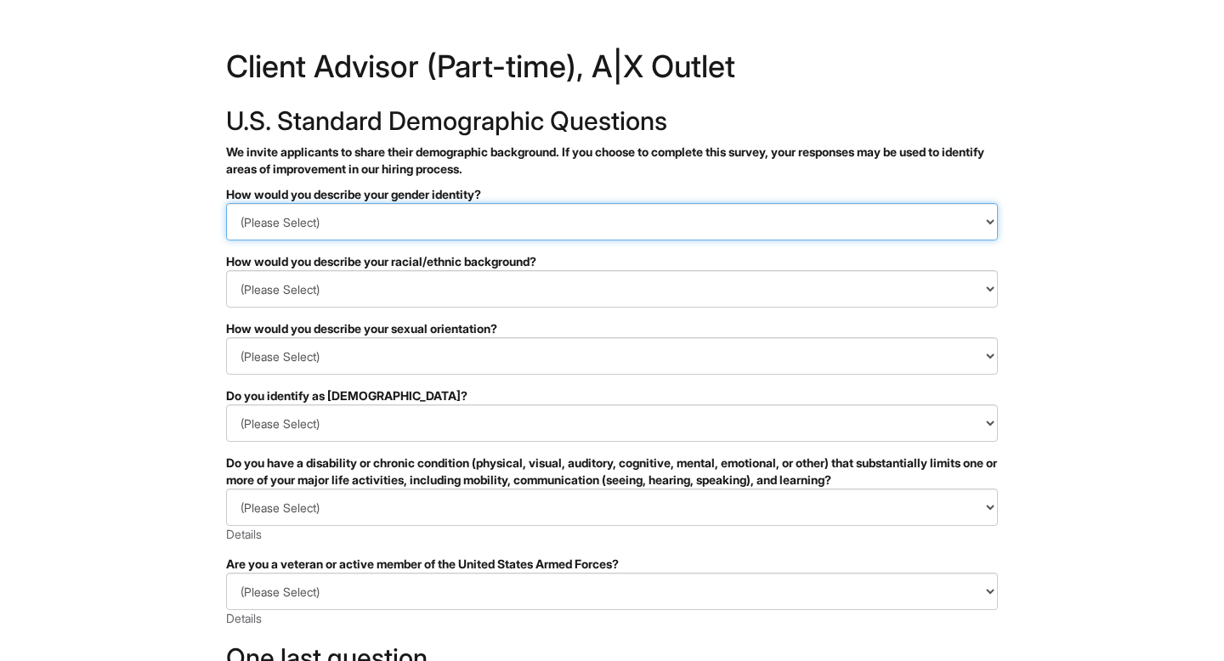
click at [377, 218] on select "(Please Select) Man Woman Non-binary I prefer to self-describe I don't wish to …" at bounding box center [612, 221] width 772 height 37
select select "Woman"
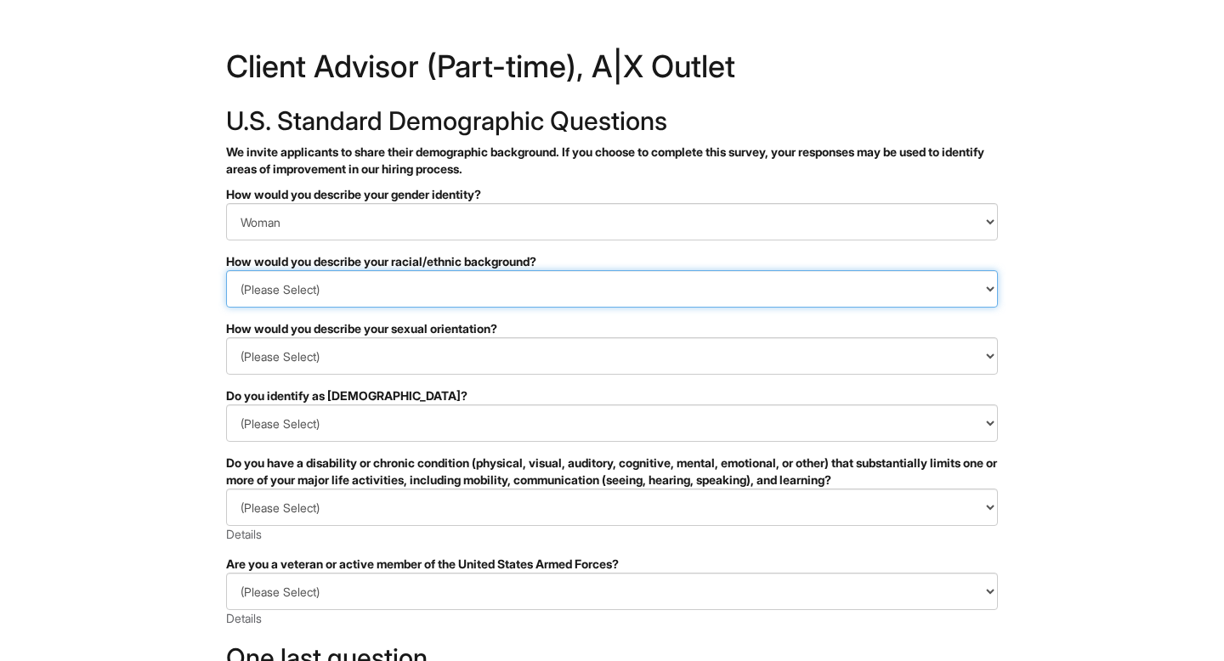
click at [366, 294] on select "(Please Select) Black or of African descent East Asian Hispanic, Latinx or of S…" at bounding box center [612, 288] width 772 height 37
select select "Hispanic, Latinx or of Spanish Origin"
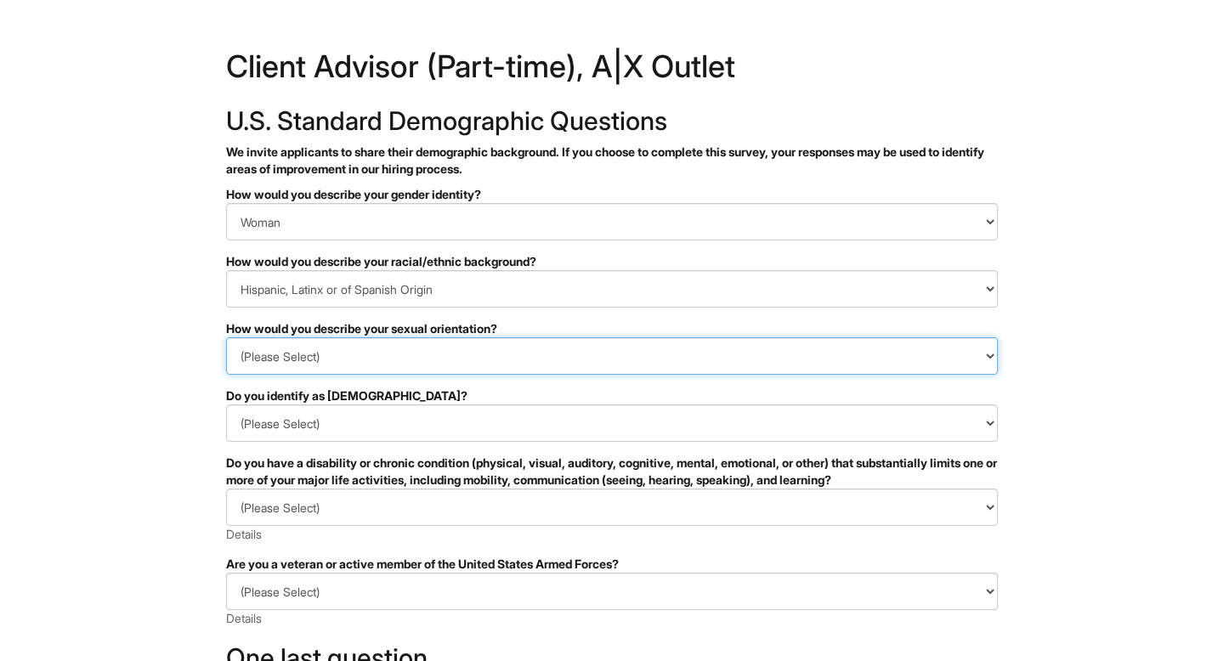
click at [359, 354] on select "(Please Select) Asexual Bisexual and/or pansexual Gay Heterosexual Lesbian Quee…" at bounding box center [612, 355] width 772 height 37
select select "Heterosexual"
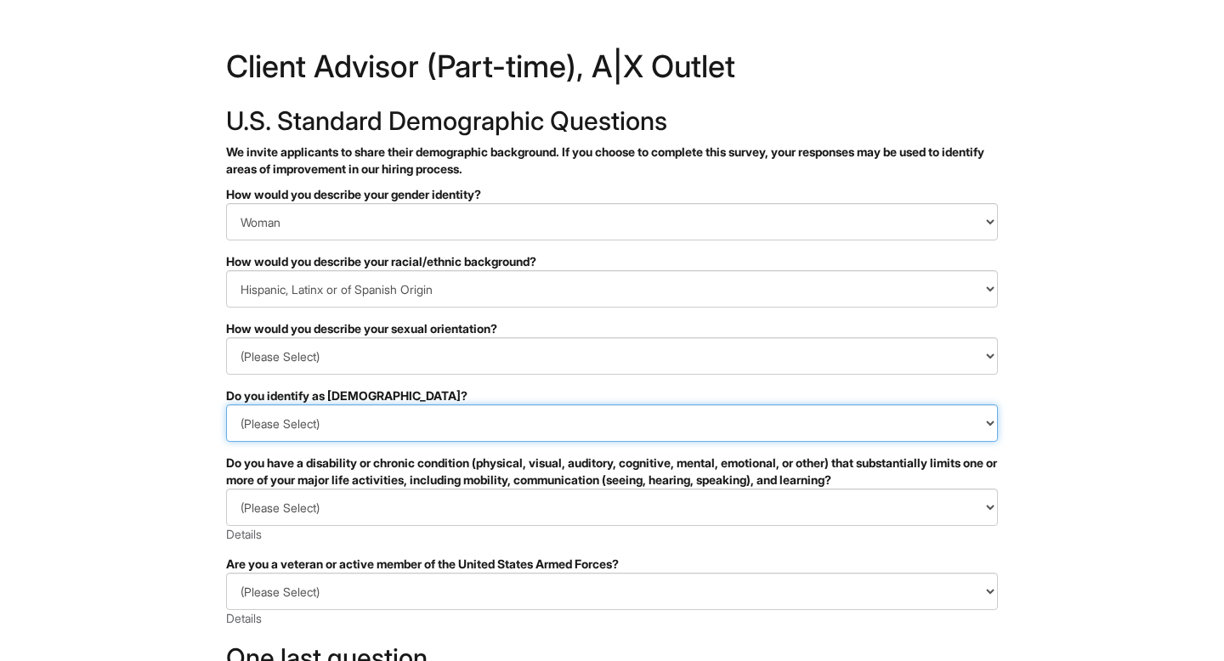
click at [372, 422] on select "(Please Select) Yes No I prefer to self-describe I don't wish to answer" at bounding box center [612, 423] width 772 height 37
select select "No"
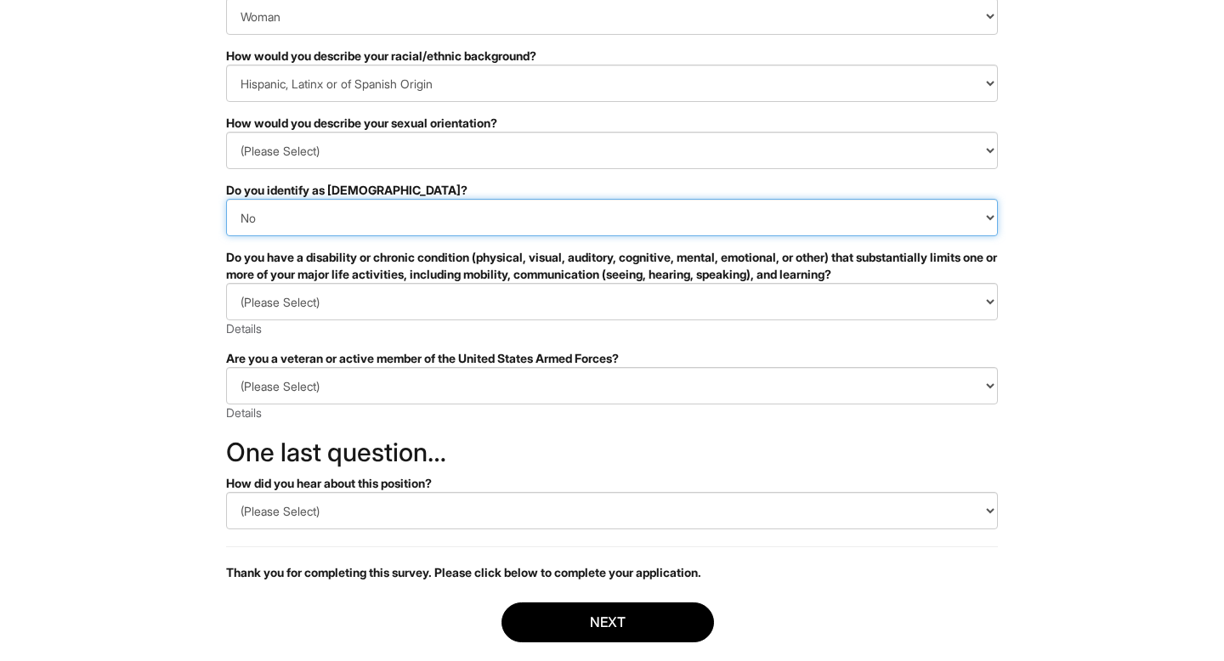
scroll to position [215, 0]
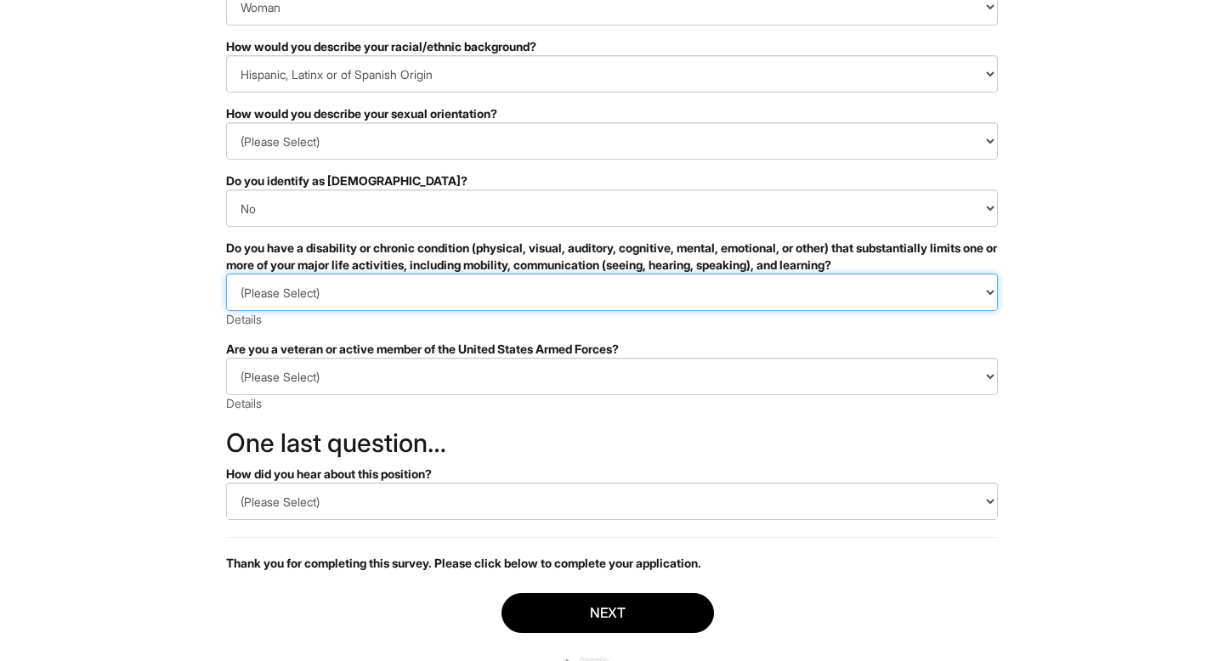
click at [421, 292] on select "(Please Select) YES, I HAVE A DISABILITY (or previously had a disability) NO, I…" at bounding box center [612, 292] width 772 height 37
select select "NO, I DON'T HAVE A DISABILITY"
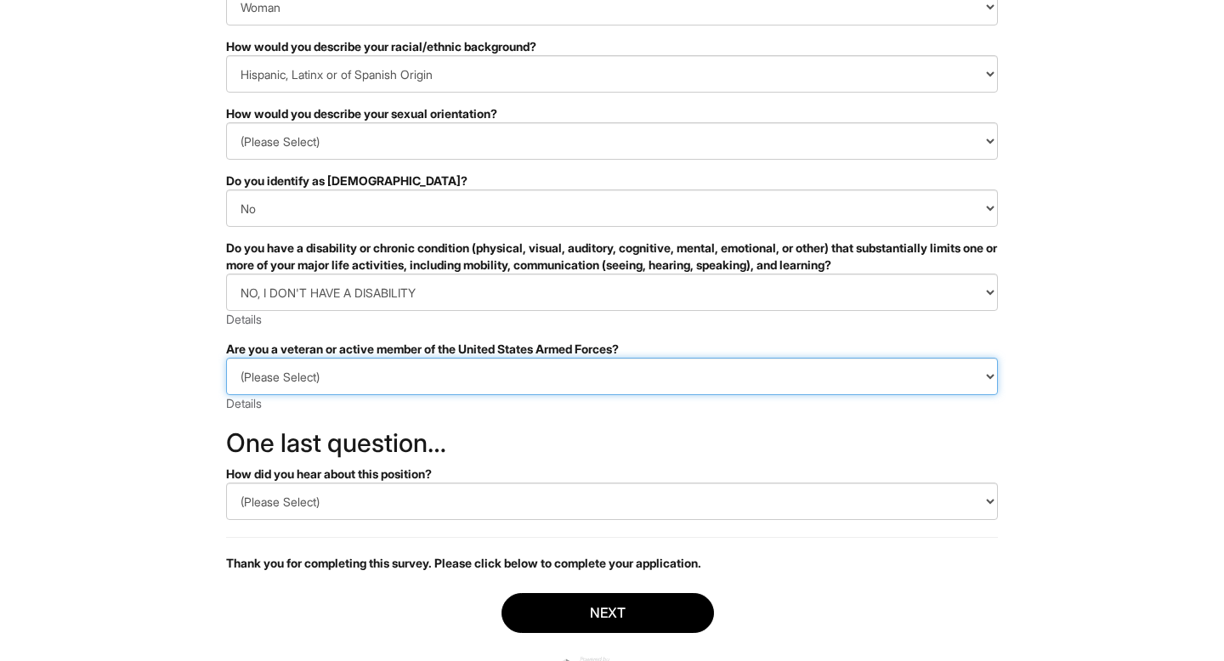
click at [402, 380] on select "(Please Select) I IDENTIFY AS ONE OR MORE OF THE CLASSIFICATIONS OF PROTECTED V…" at bounding box center [612, 376] width 772 height 37
select select "I AM NOT A PROTECTED VETERAN"
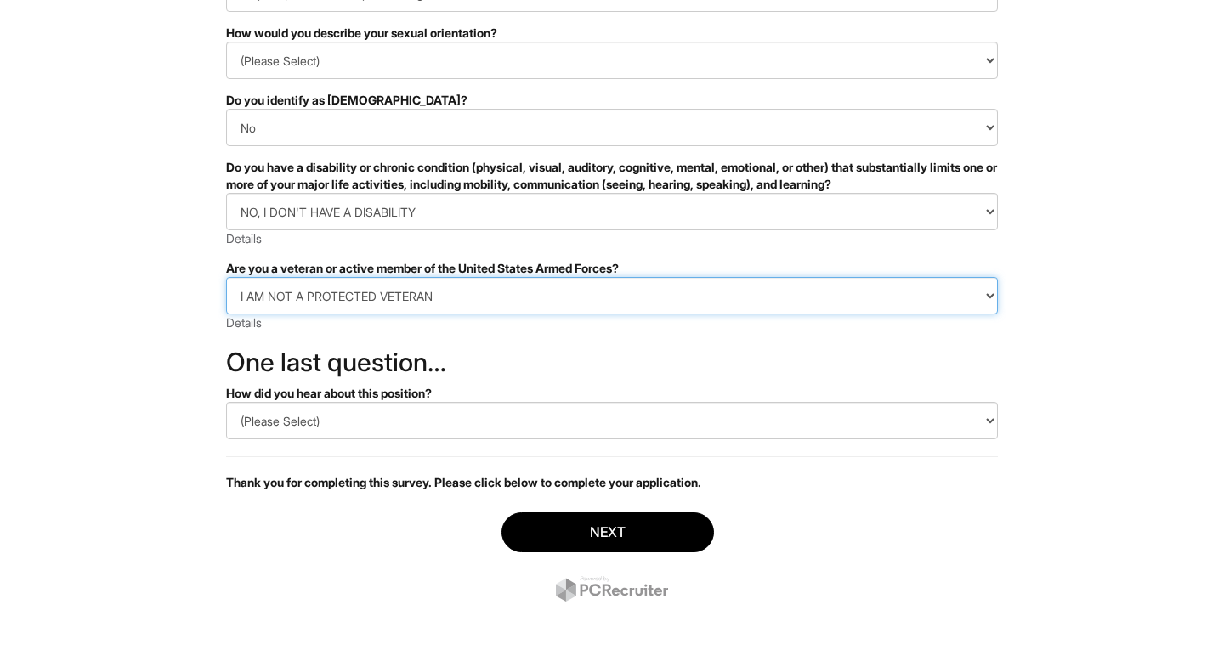
scroll to position [290, 0]
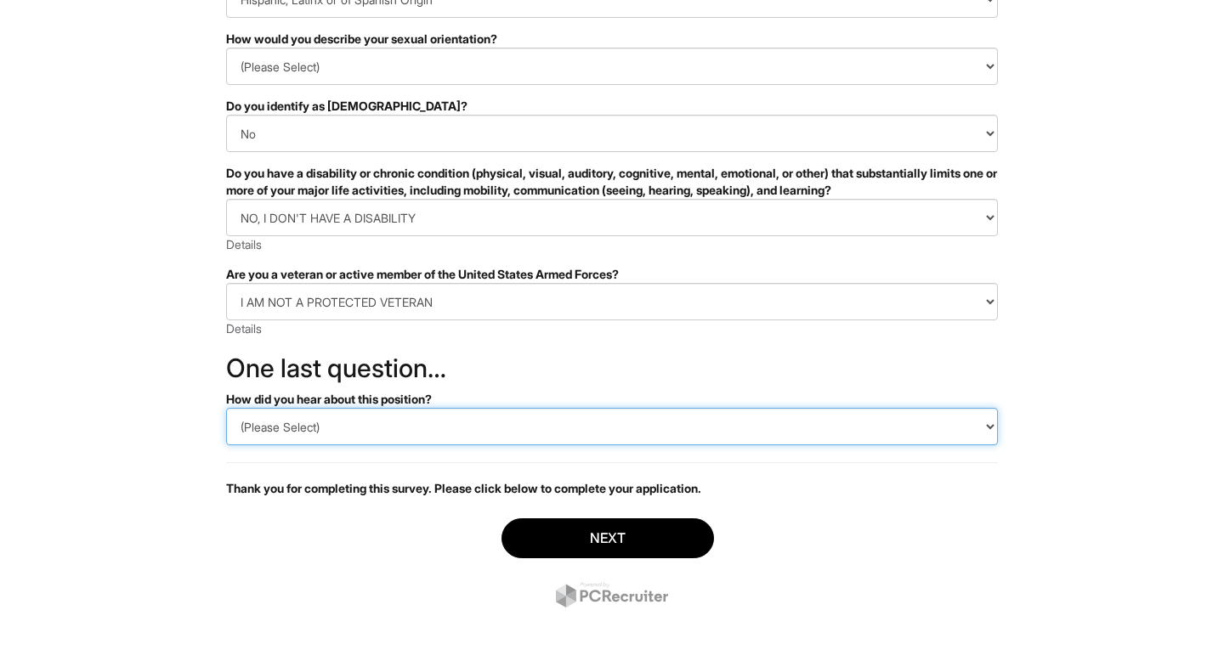
click at [391, 440] on select "(Please Select) CareerBuilder Indeed LinkedIn Monster Referral Other" at bounding box center [612, 426] width 772 height 37
select select "LinkedIn"
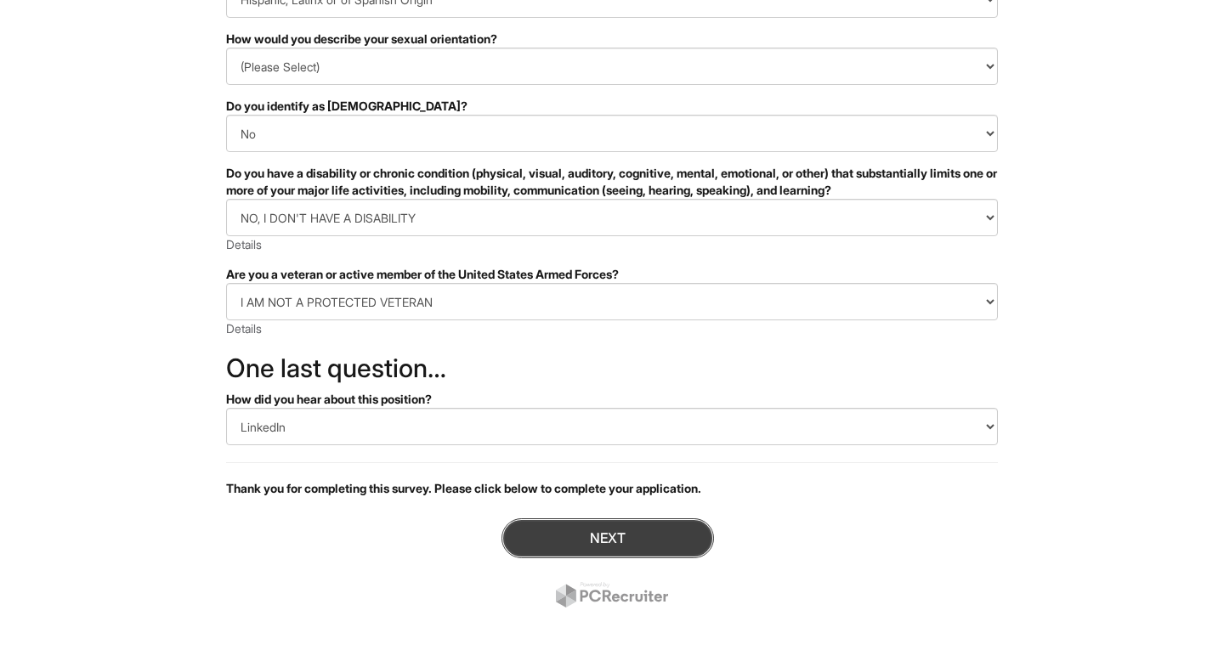
click at [589, 546] on button "Next" at bounding box center [608, 539] width 213 height 40
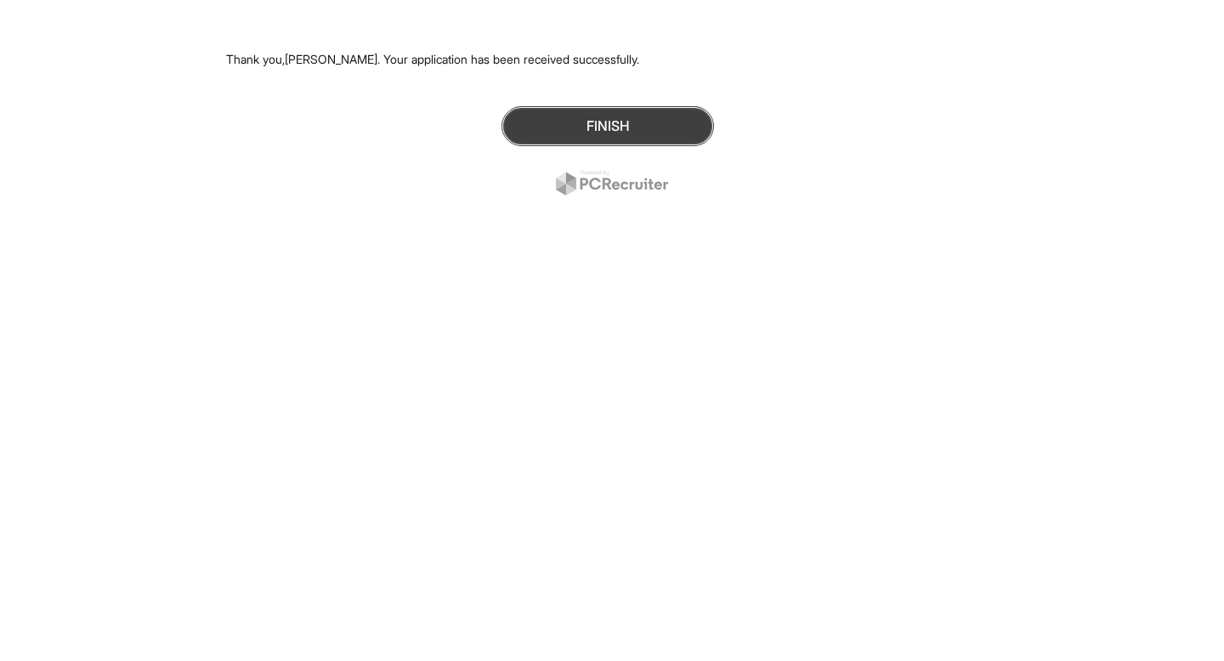
click at [577, 134] on button "Finish" at bounding box center [608, 126] width 213 height 40
